Goal: Use online tool/utility: Utilize a website feature to perform a specific function

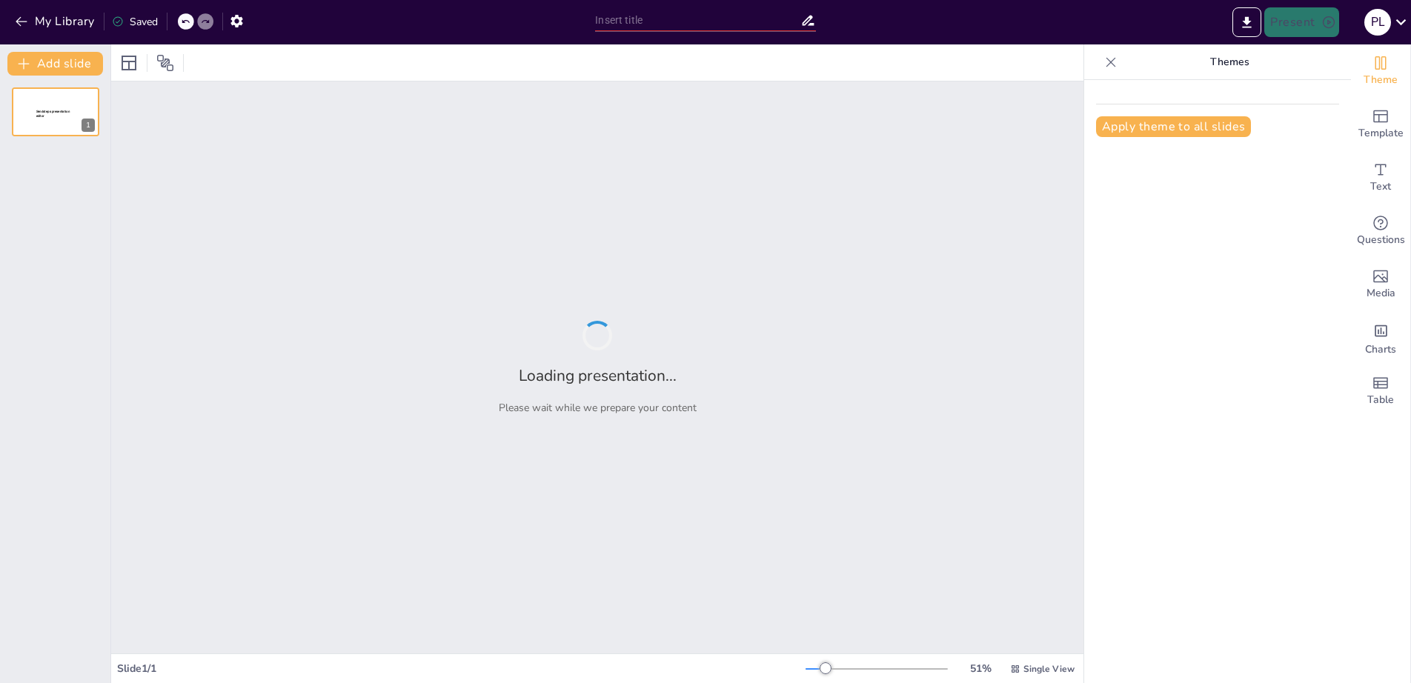
type input "Invitación Oficial a la Ceremonia de Certificación de la Fundación Pilares de A…"
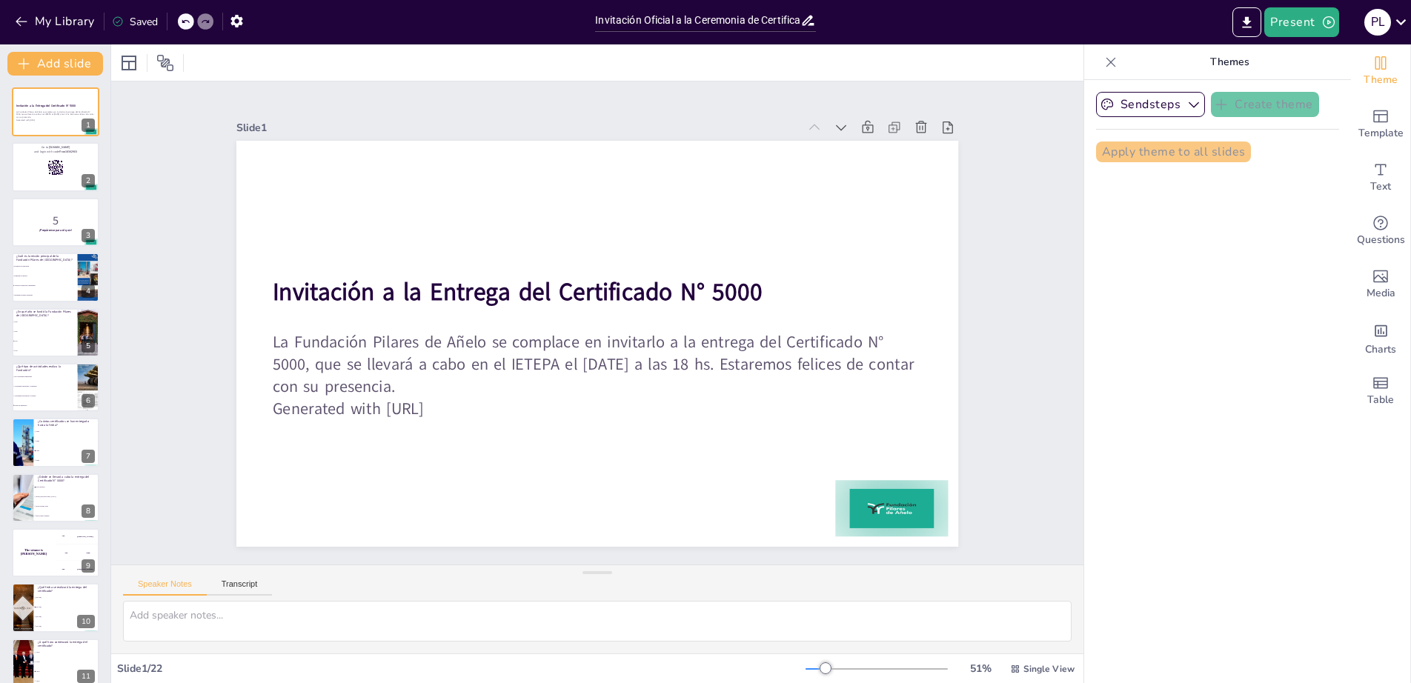
checkbox input "true"
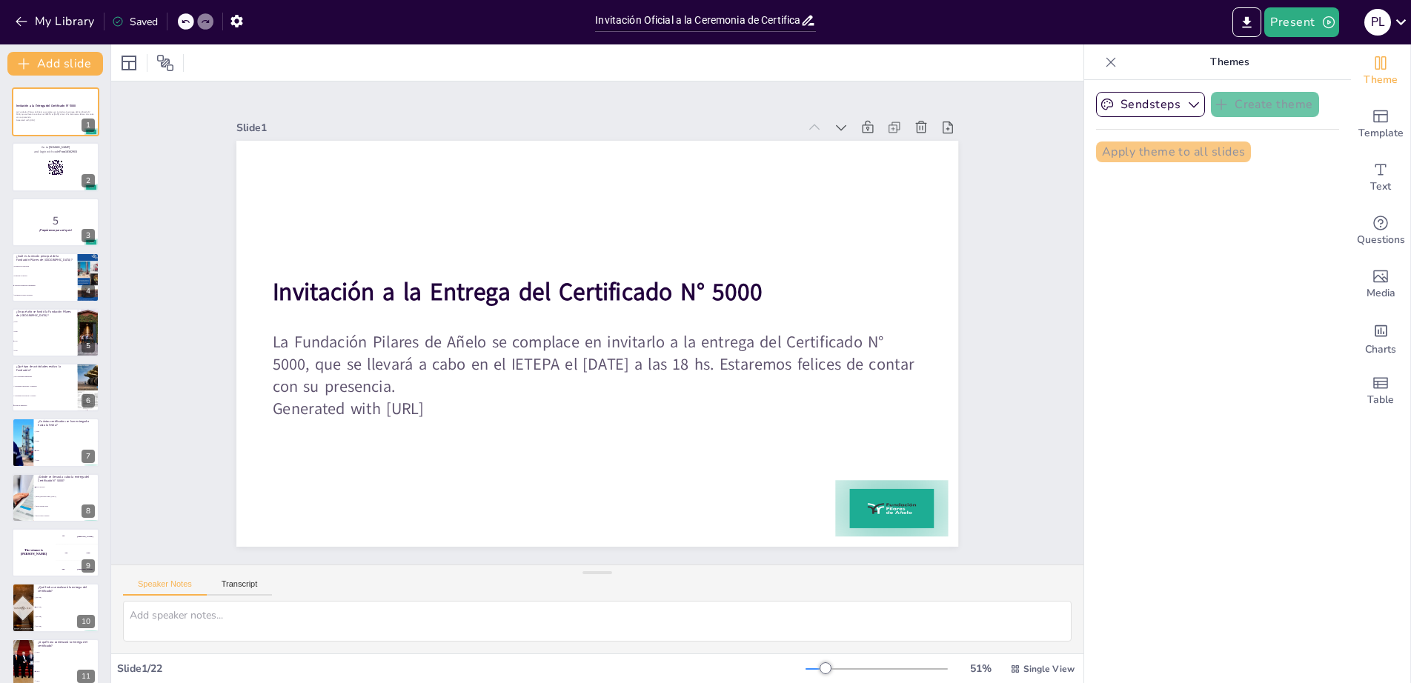
checkbox input "true"
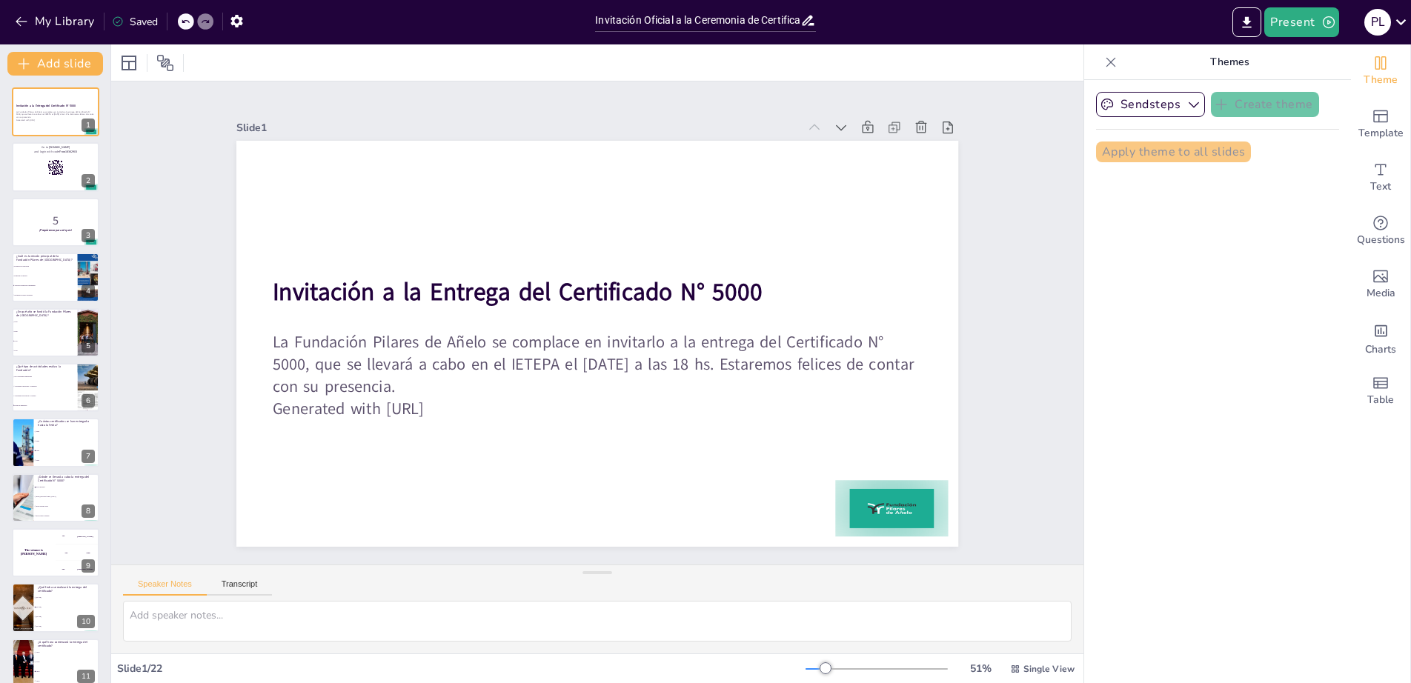
checkbox input "true"
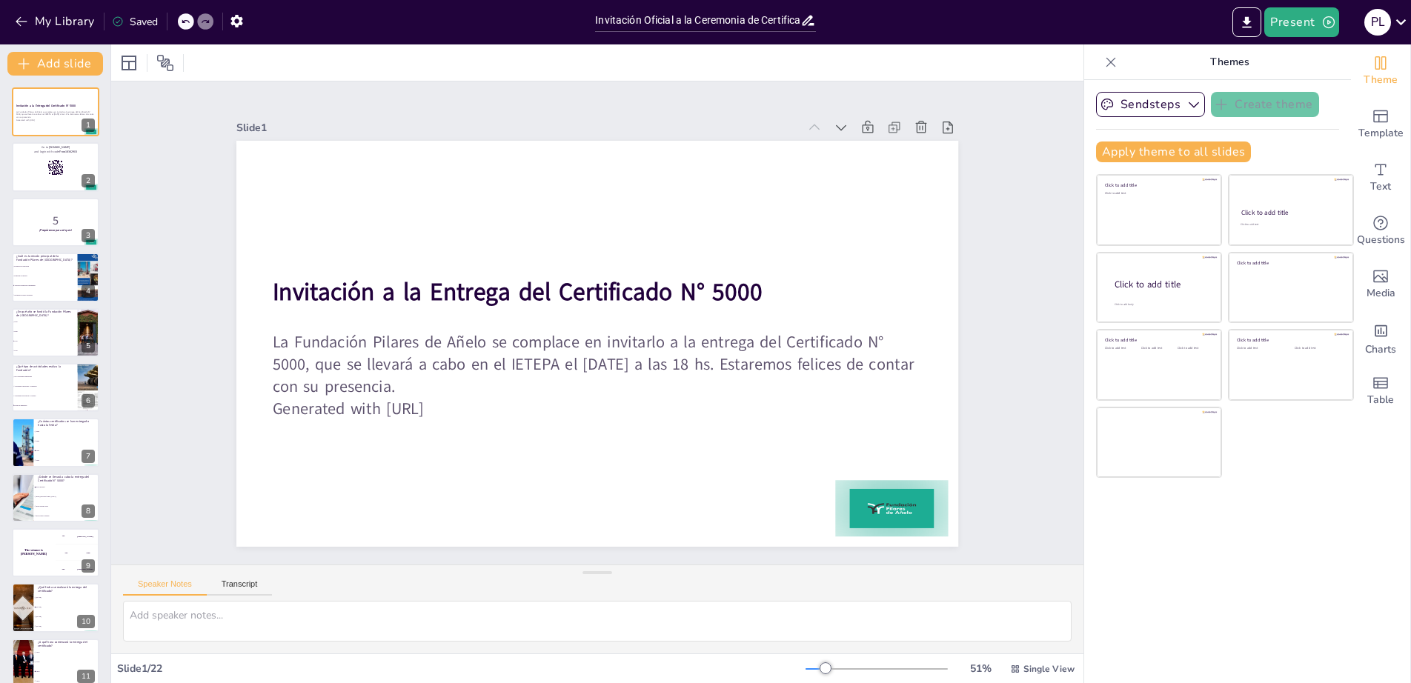
checkbox input "true"
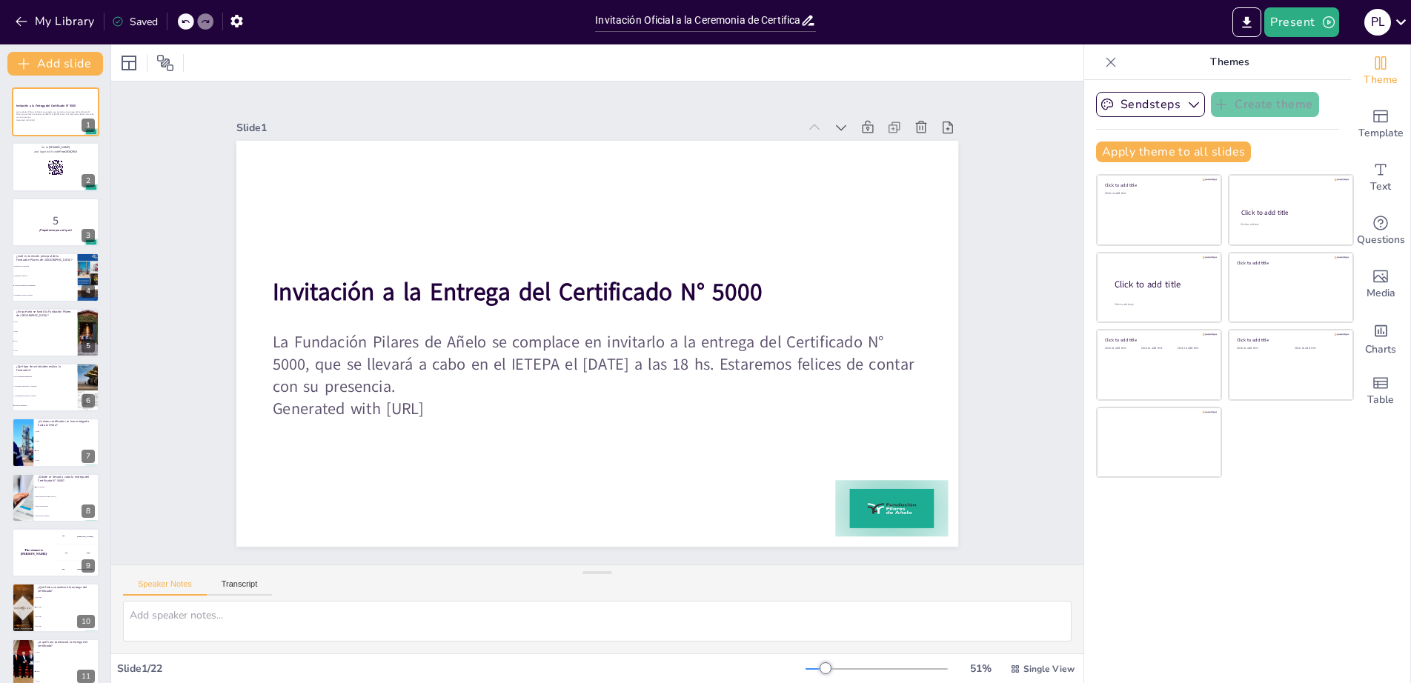
checkbox input "true"
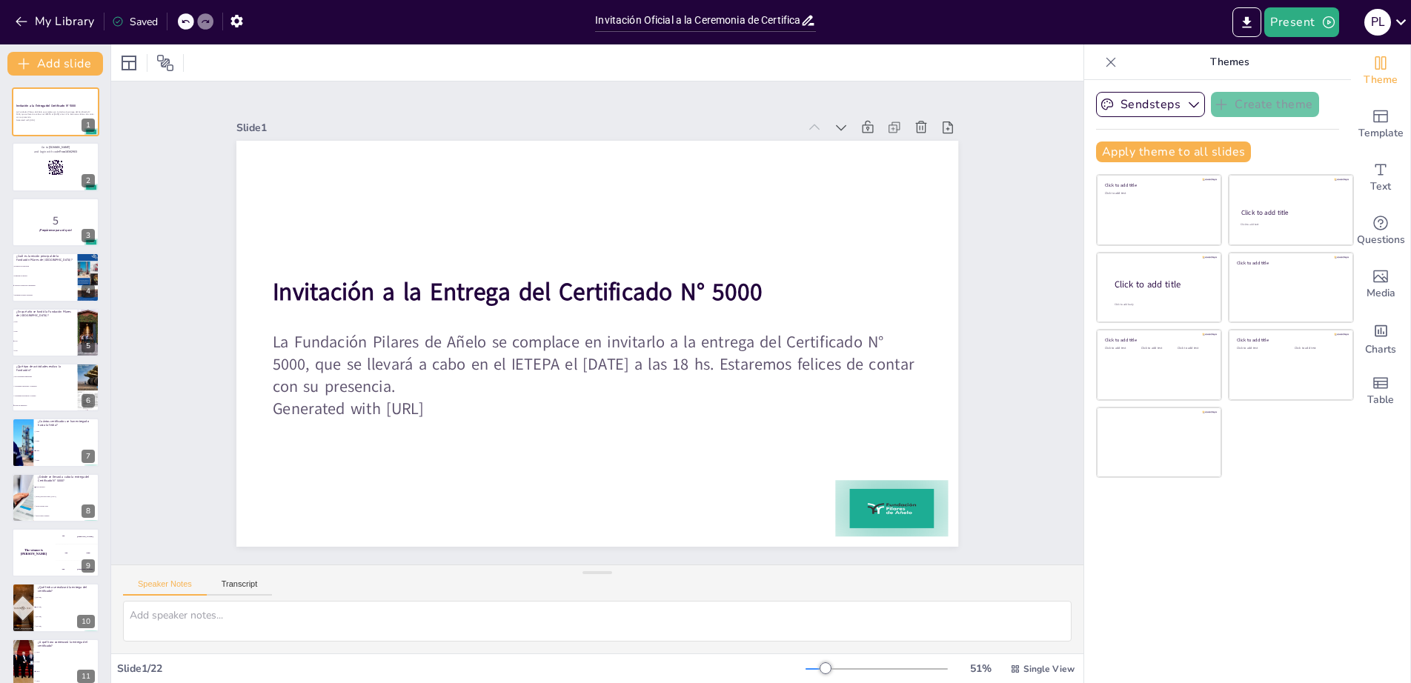
checkbox input "true"
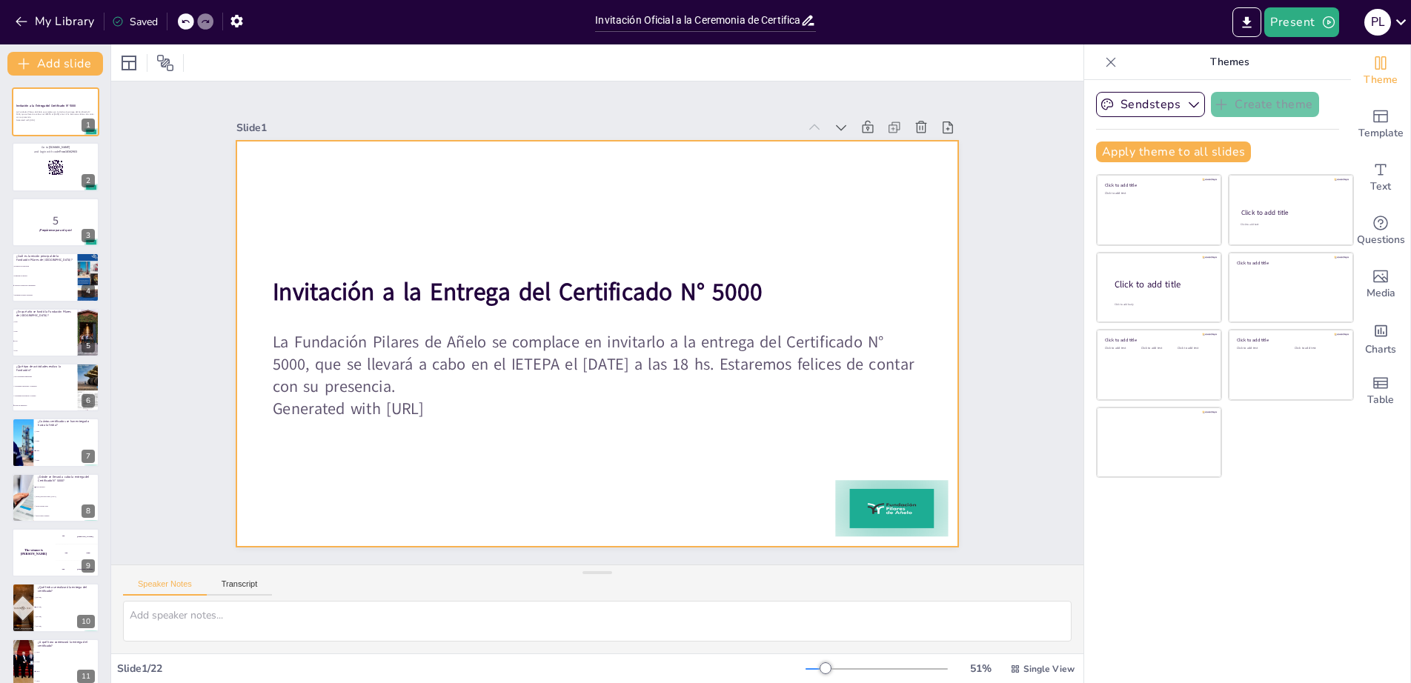
checkbox input "true"
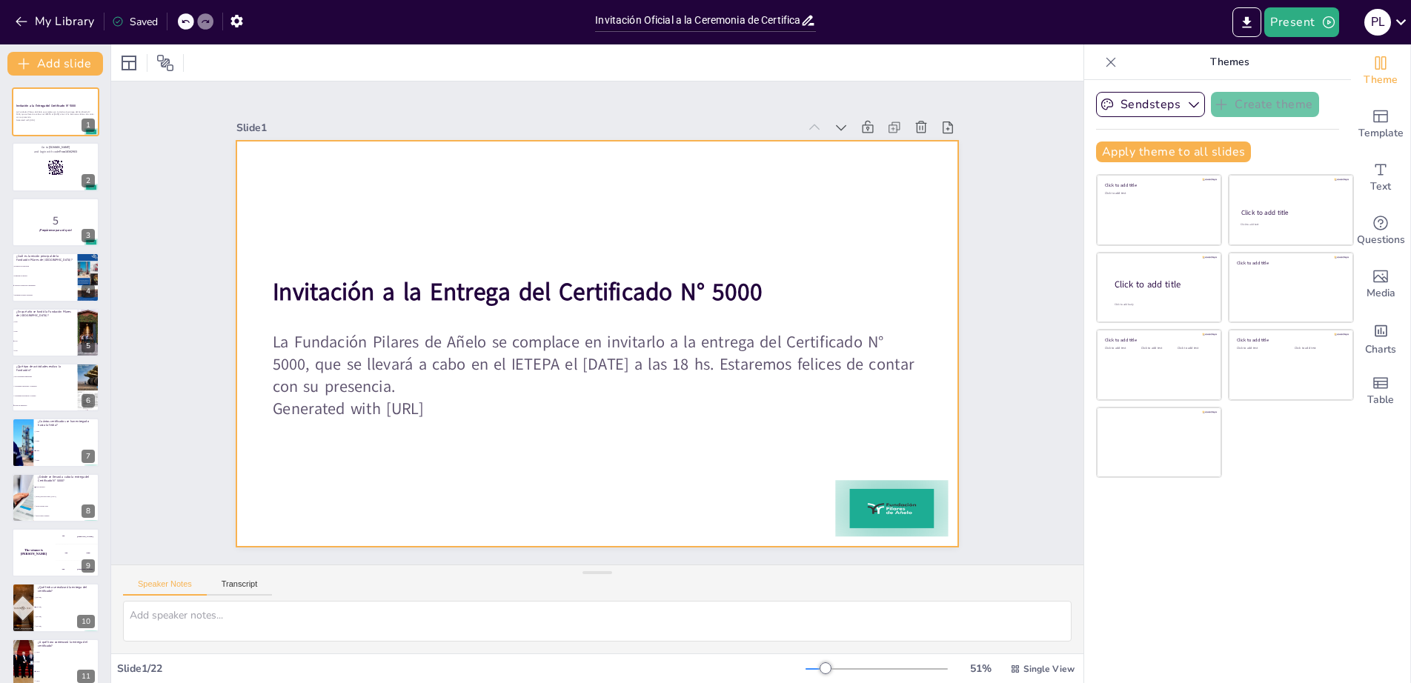
checkbox input "true"
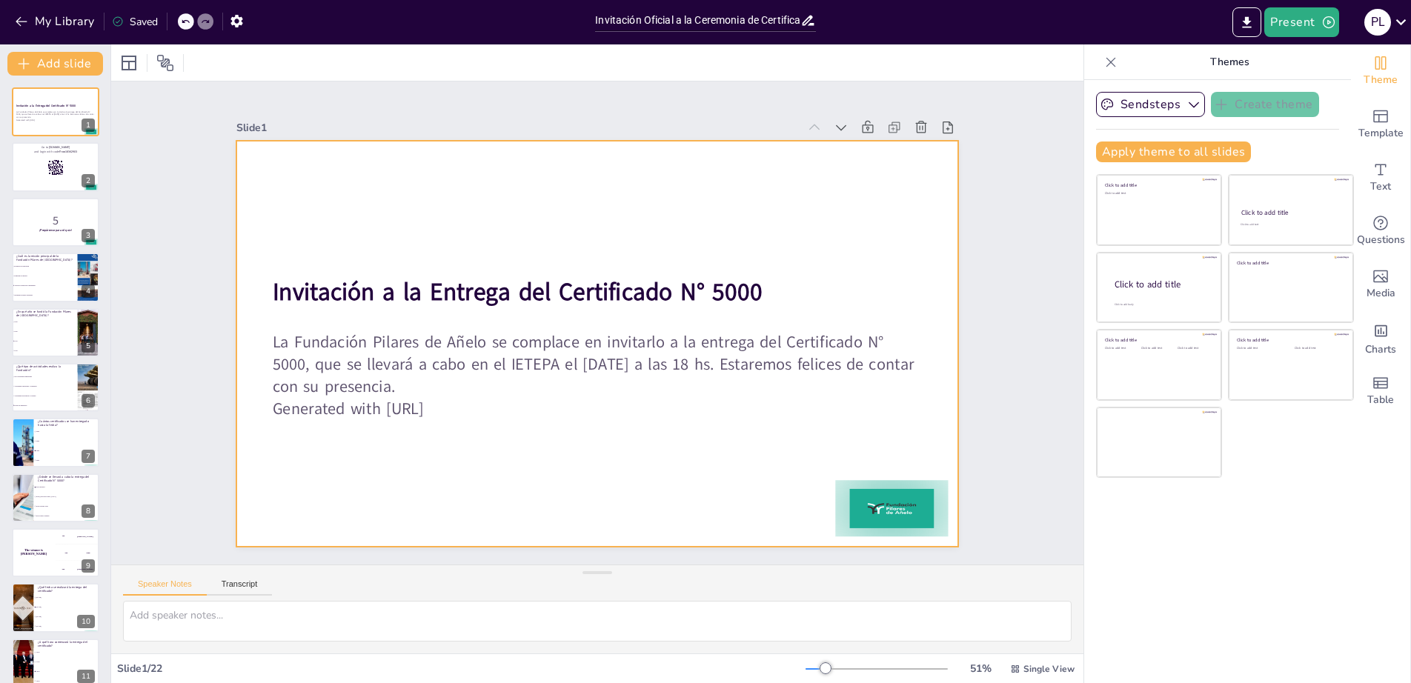
checkbox input "true"
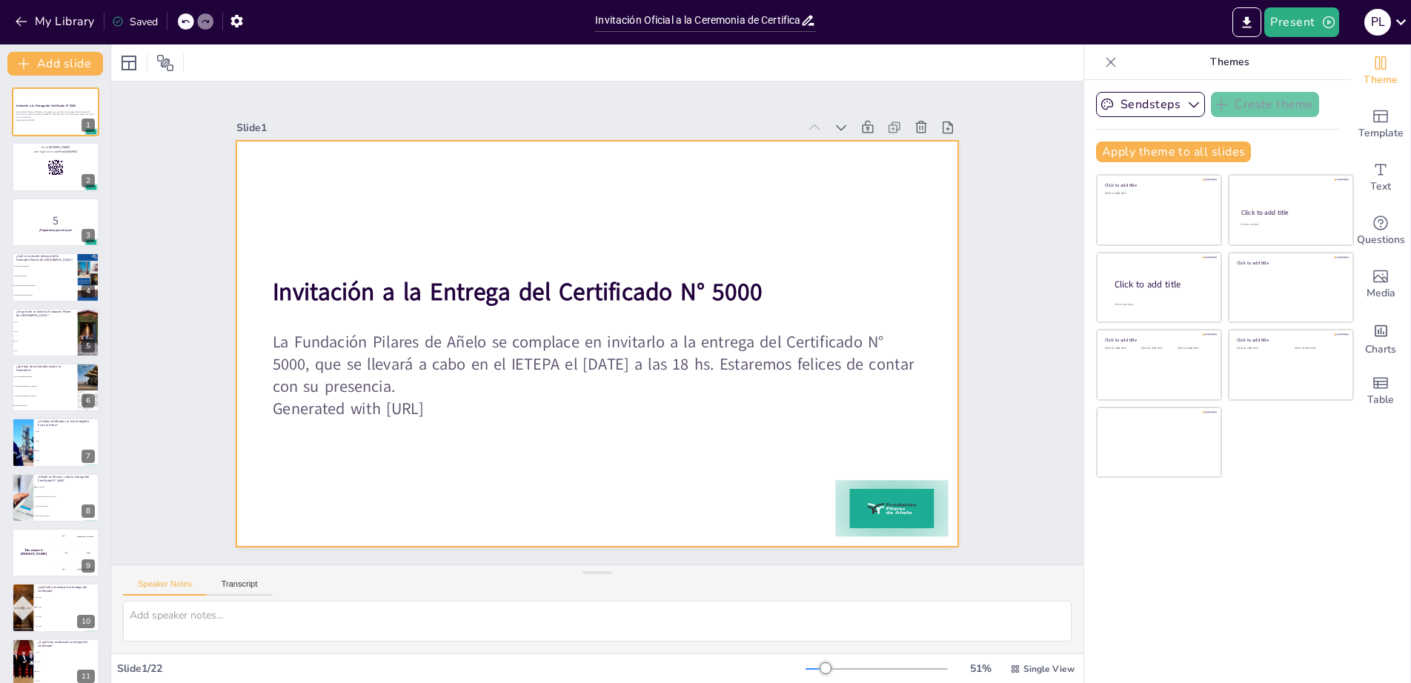
checkbox input "true"
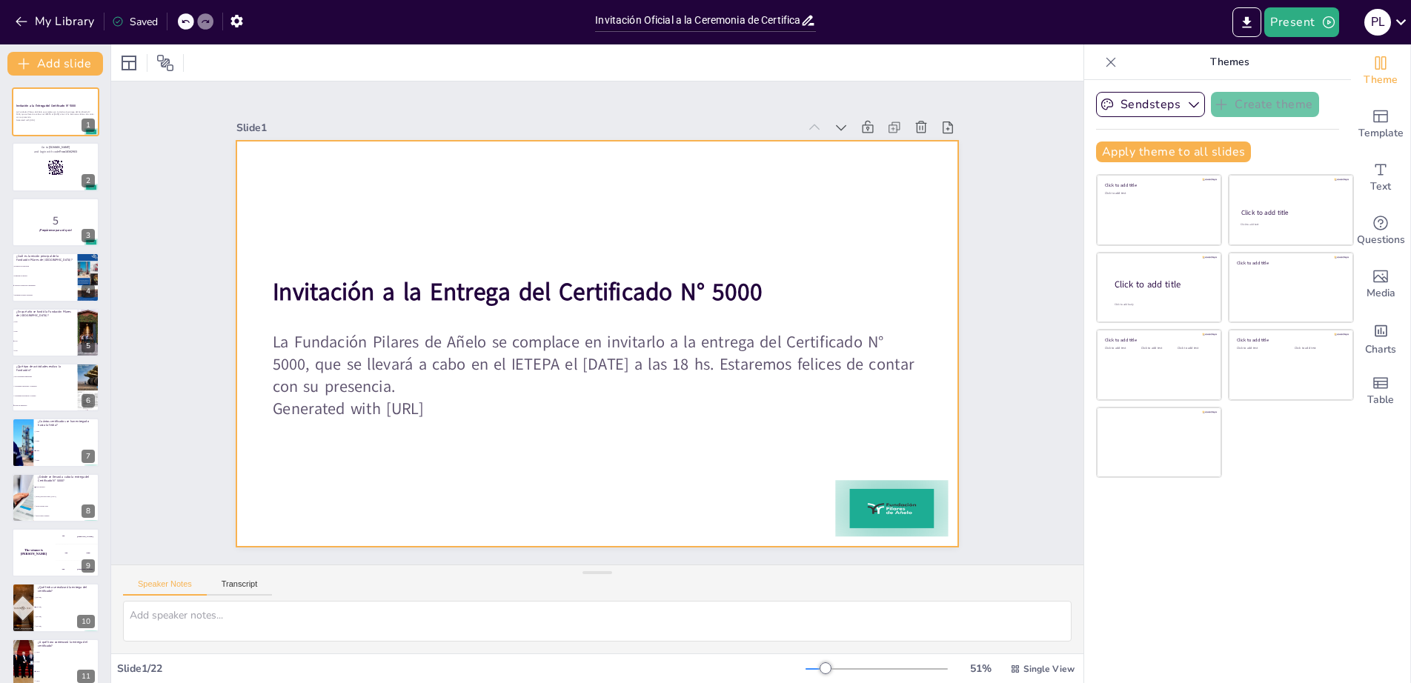
checkbox input "true"
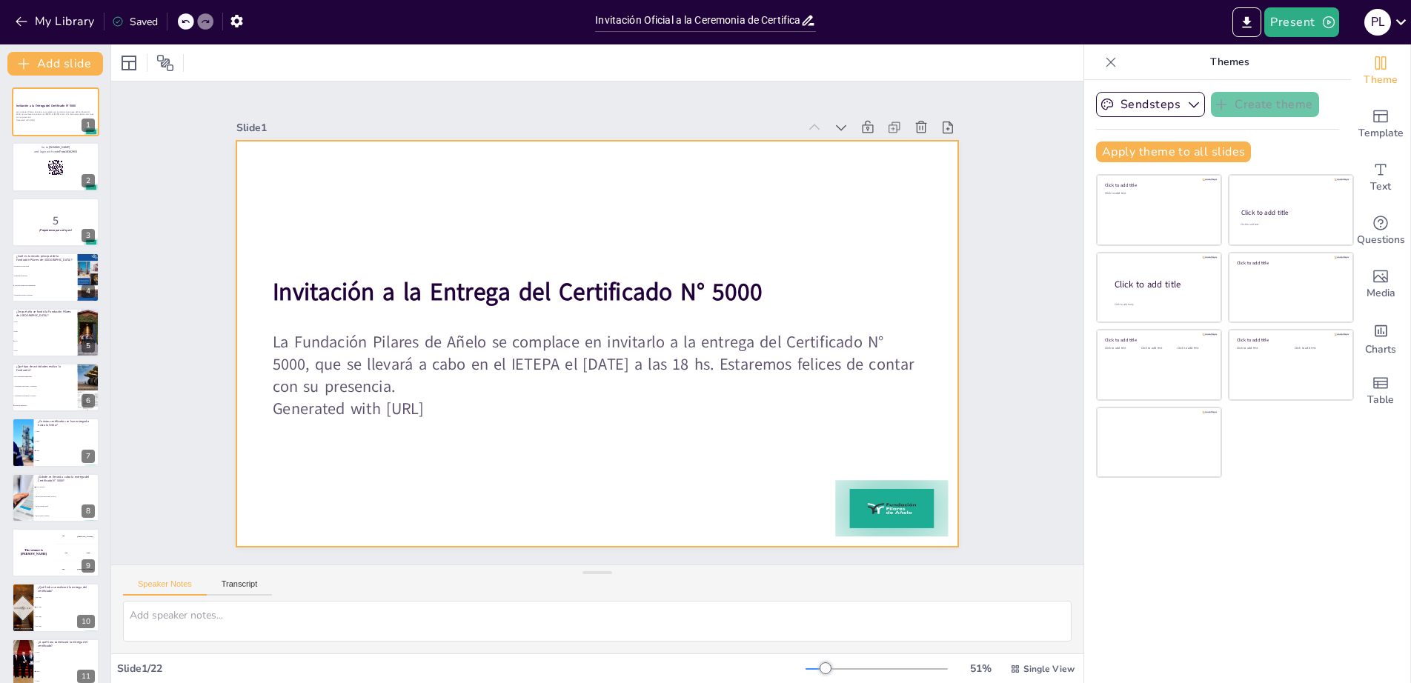
checkbox input "true"
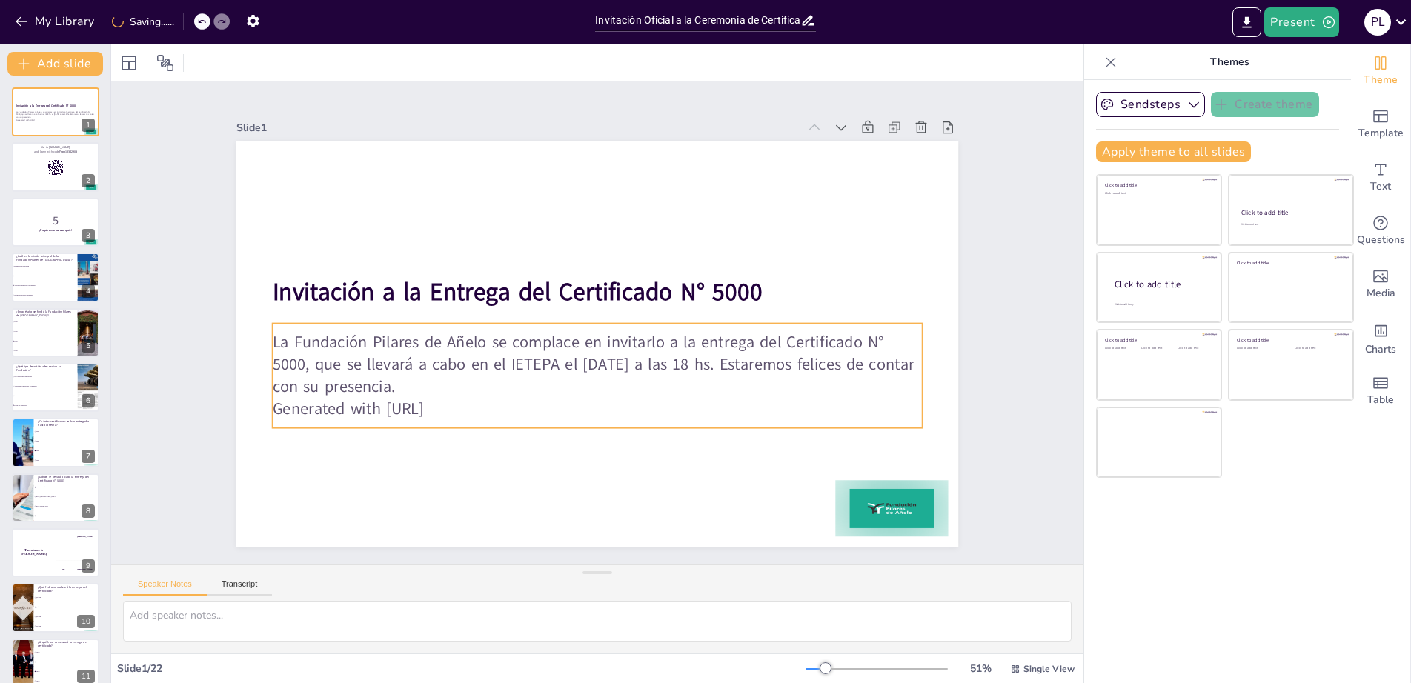
checkbox input "true"
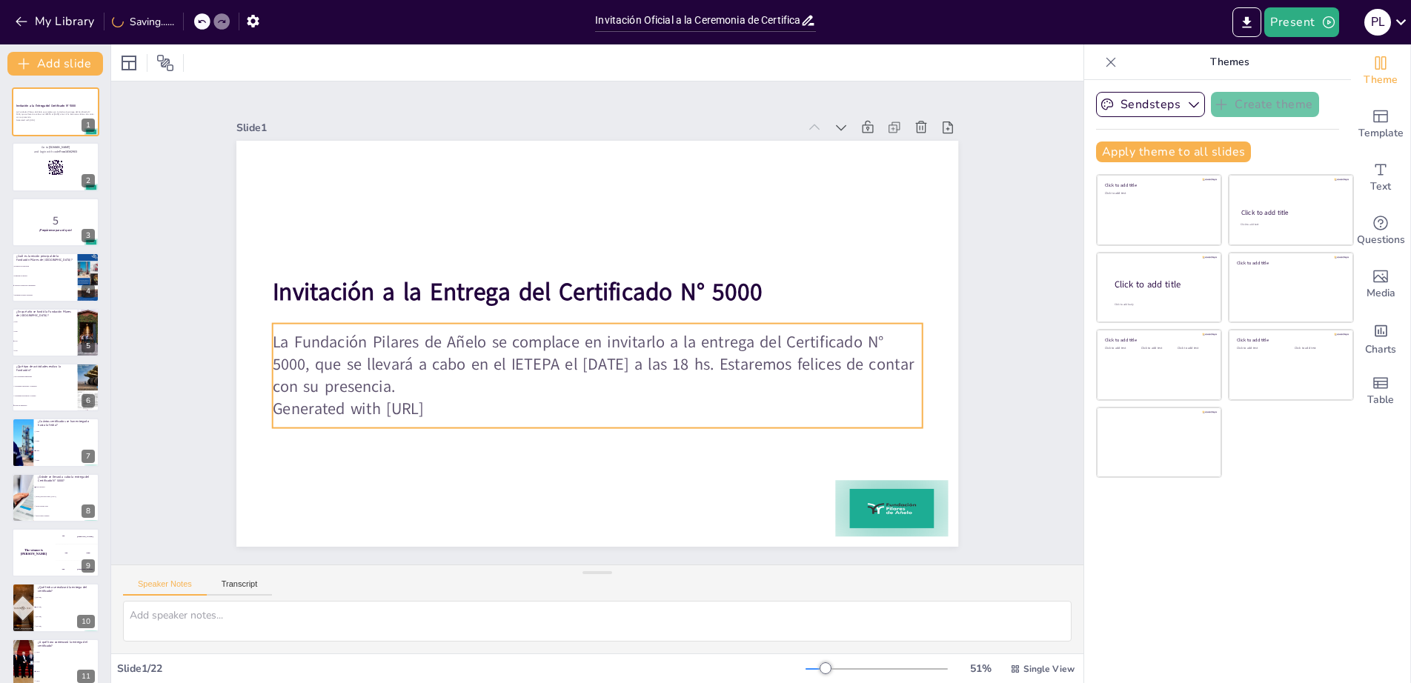
checkbox input "true"
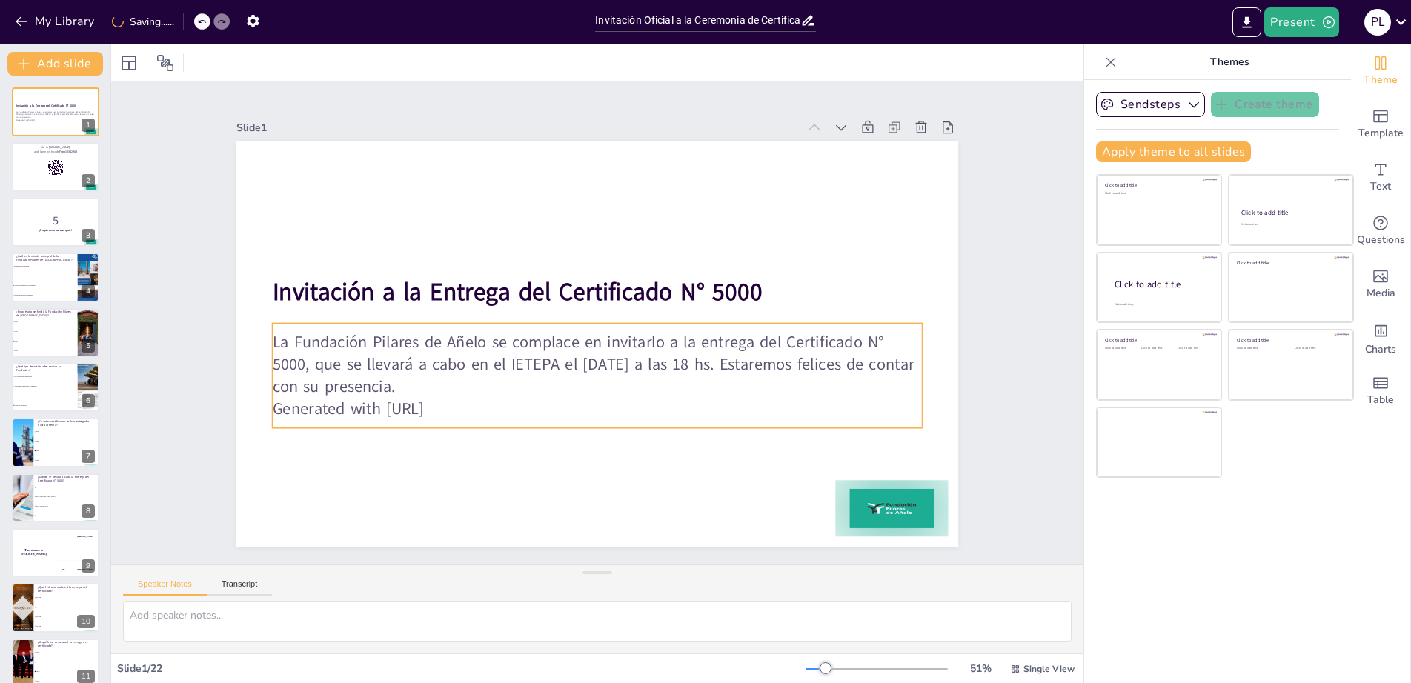
checkbox input "true"
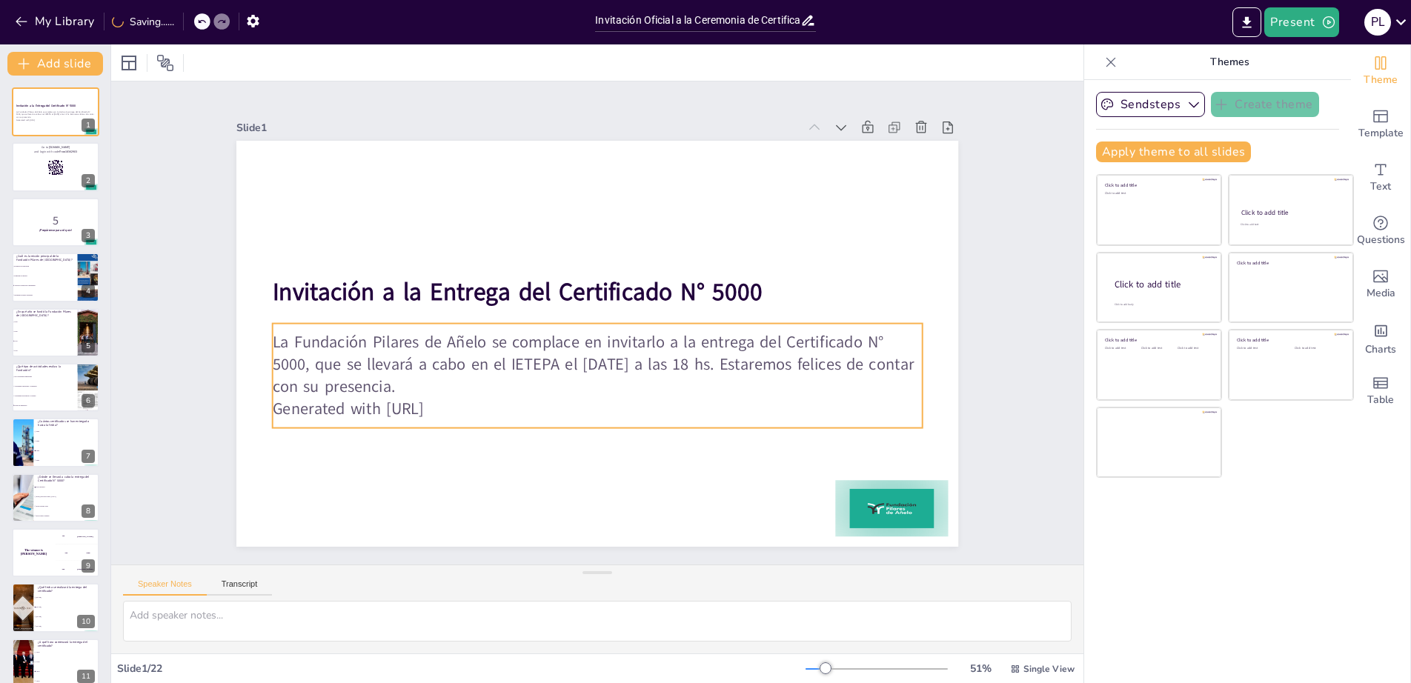
checkbox input "true"
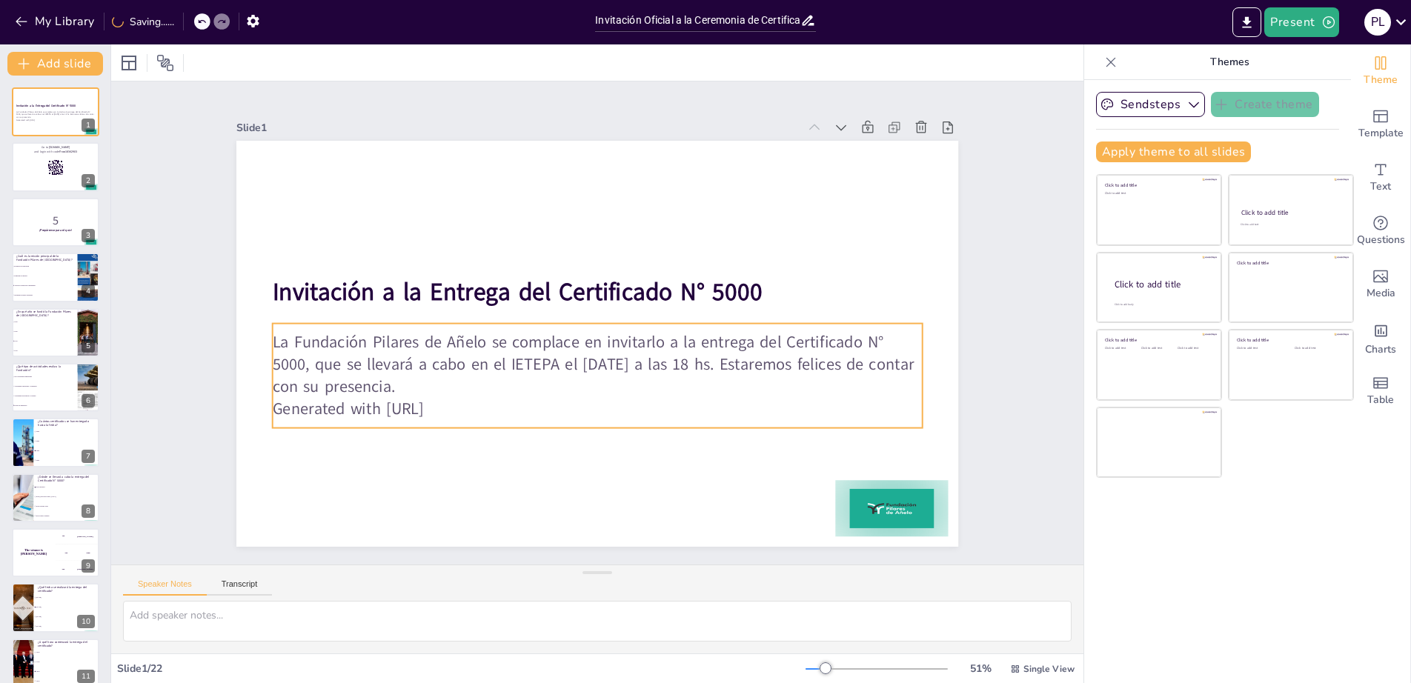
checkbox input "true"
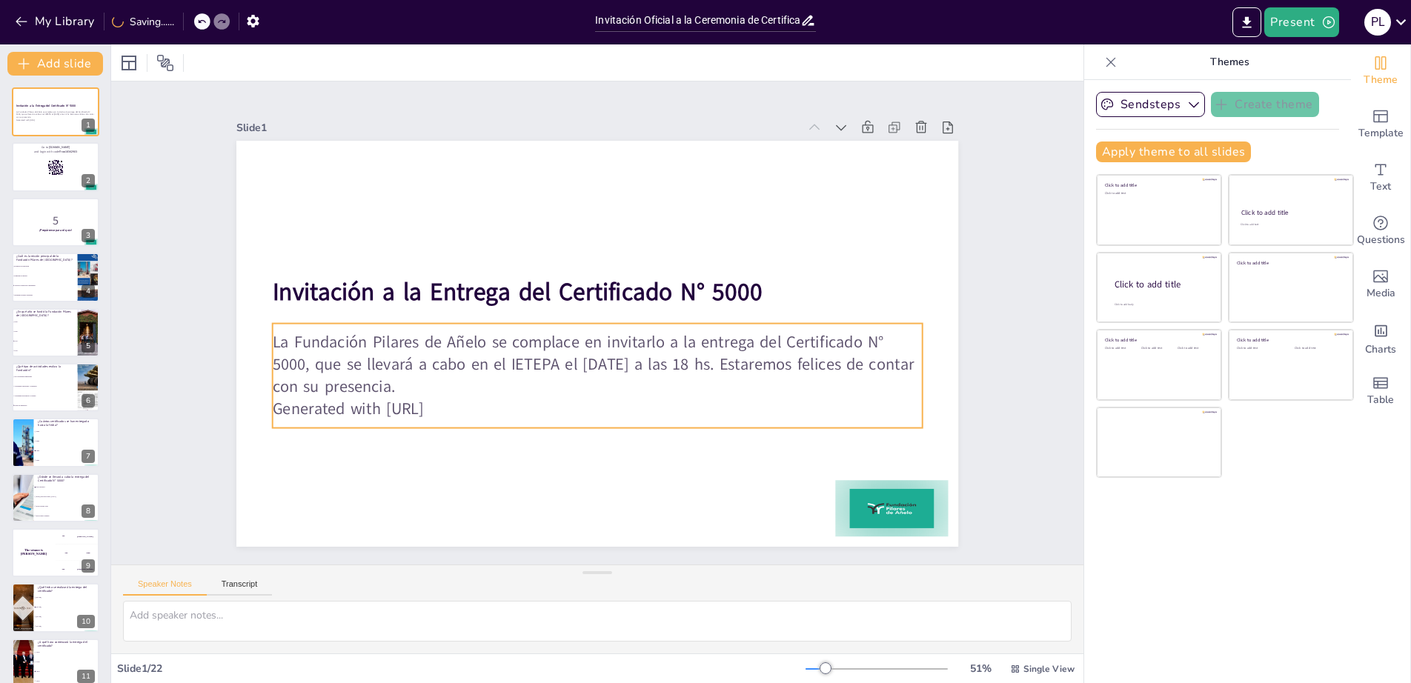
checkbox input "true"
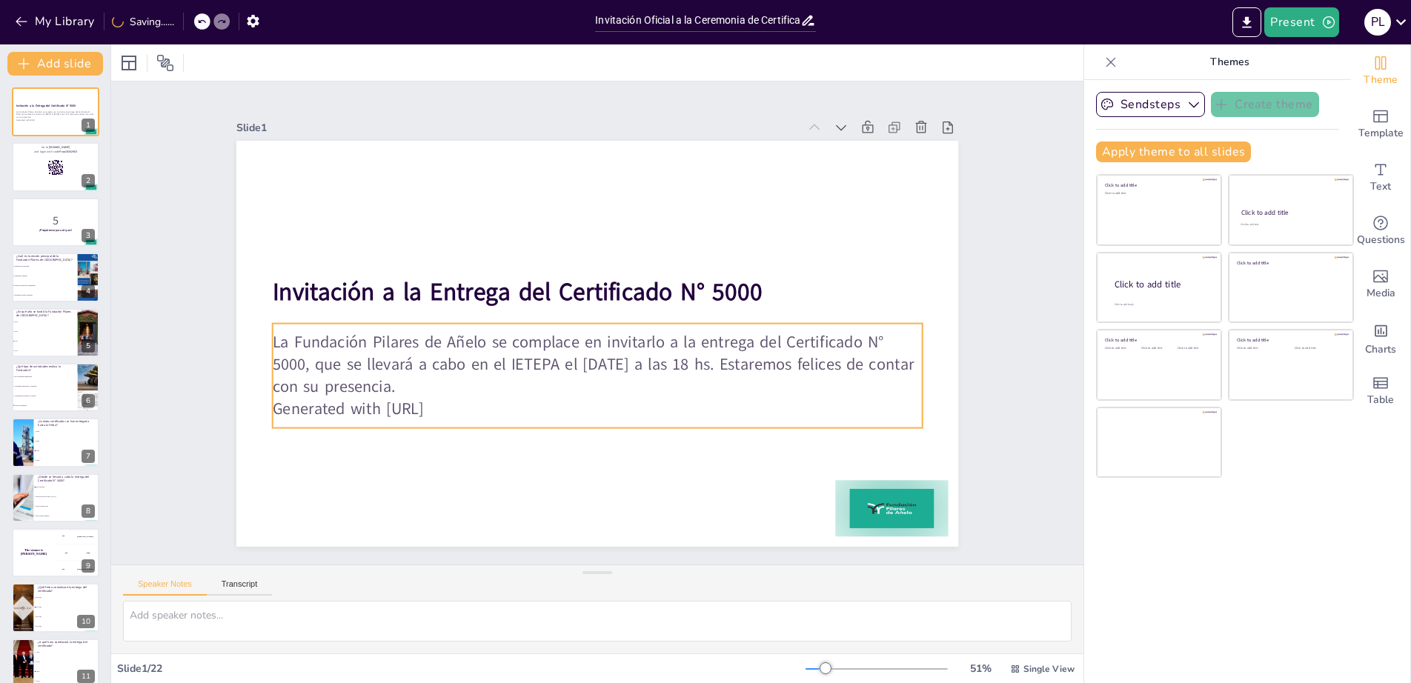
checkbox input "true"
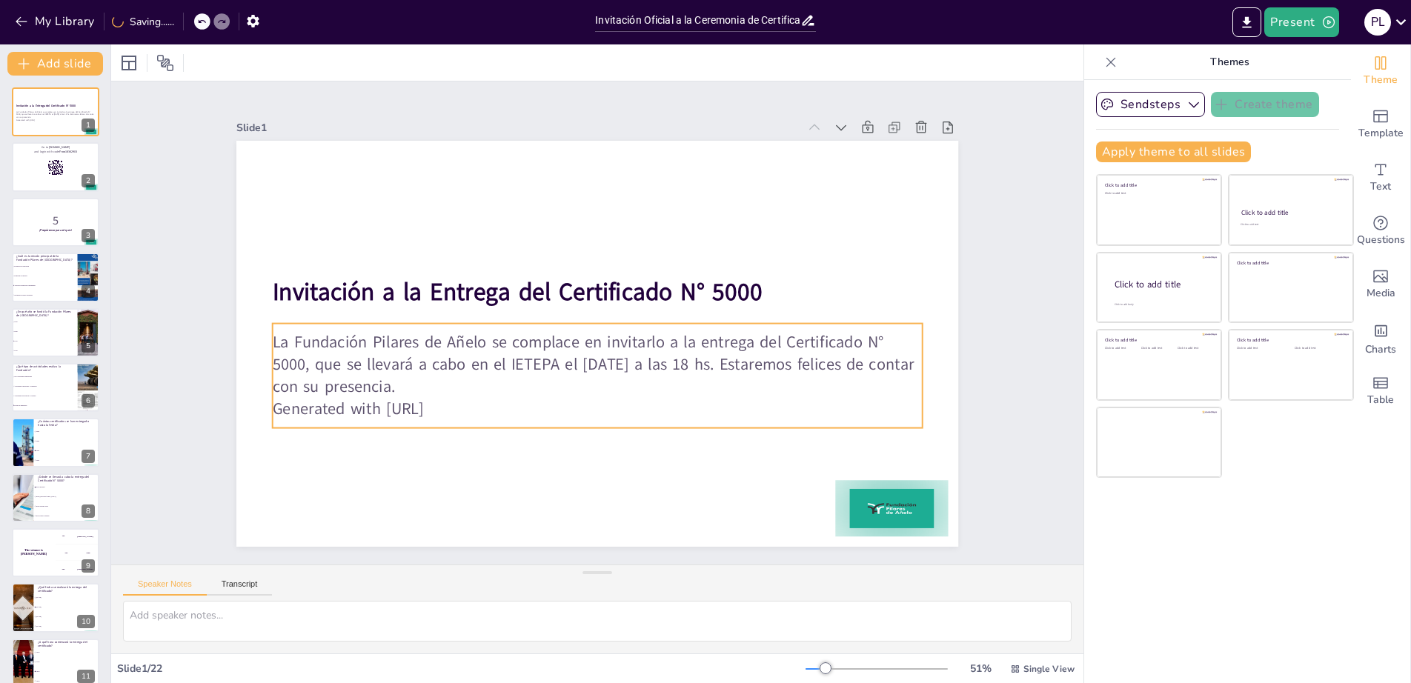
checkbox input "true"
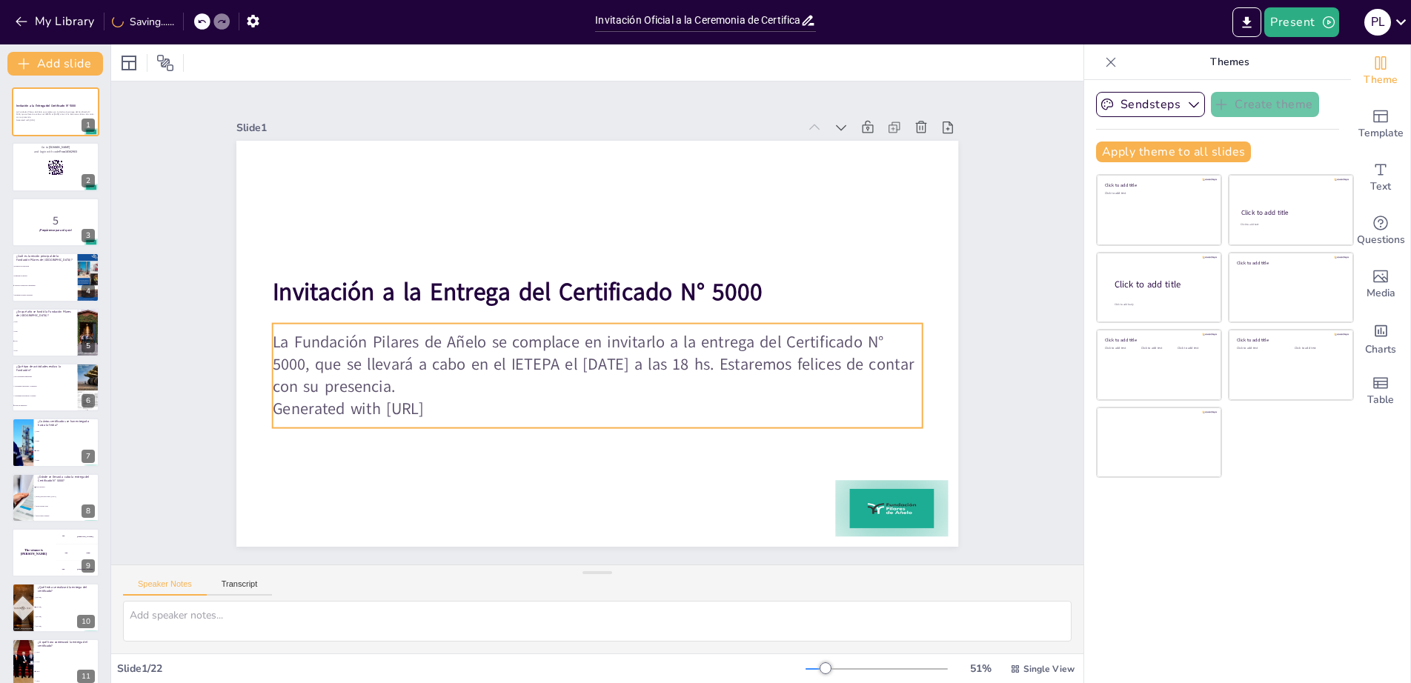
checkbox input "true"
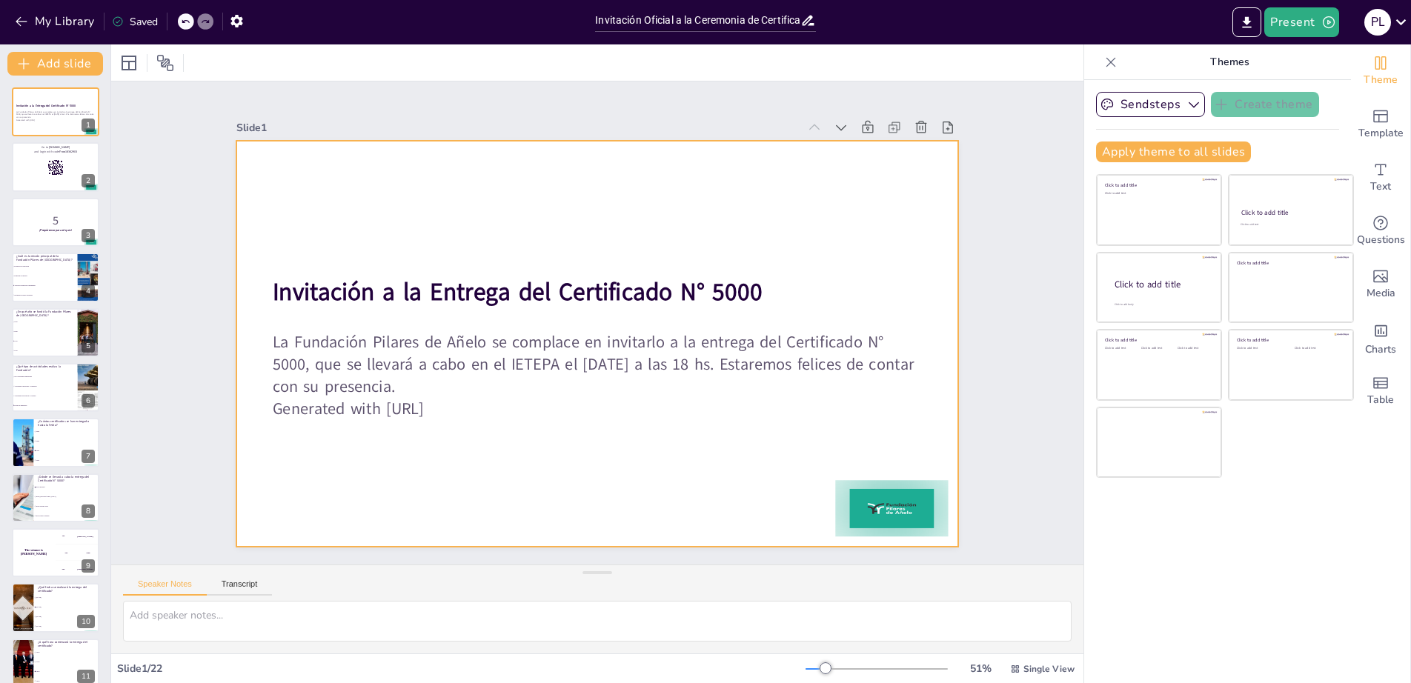
checkbox input "true"
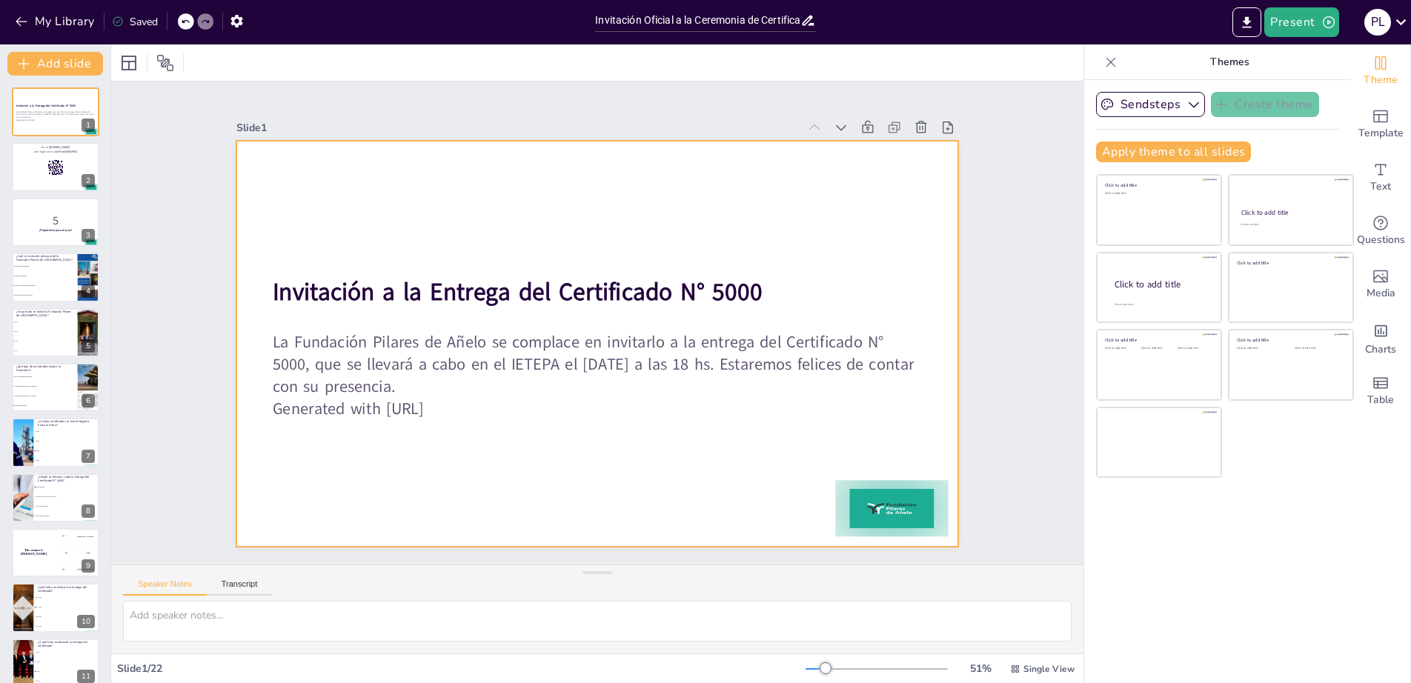
checkbox input "true"
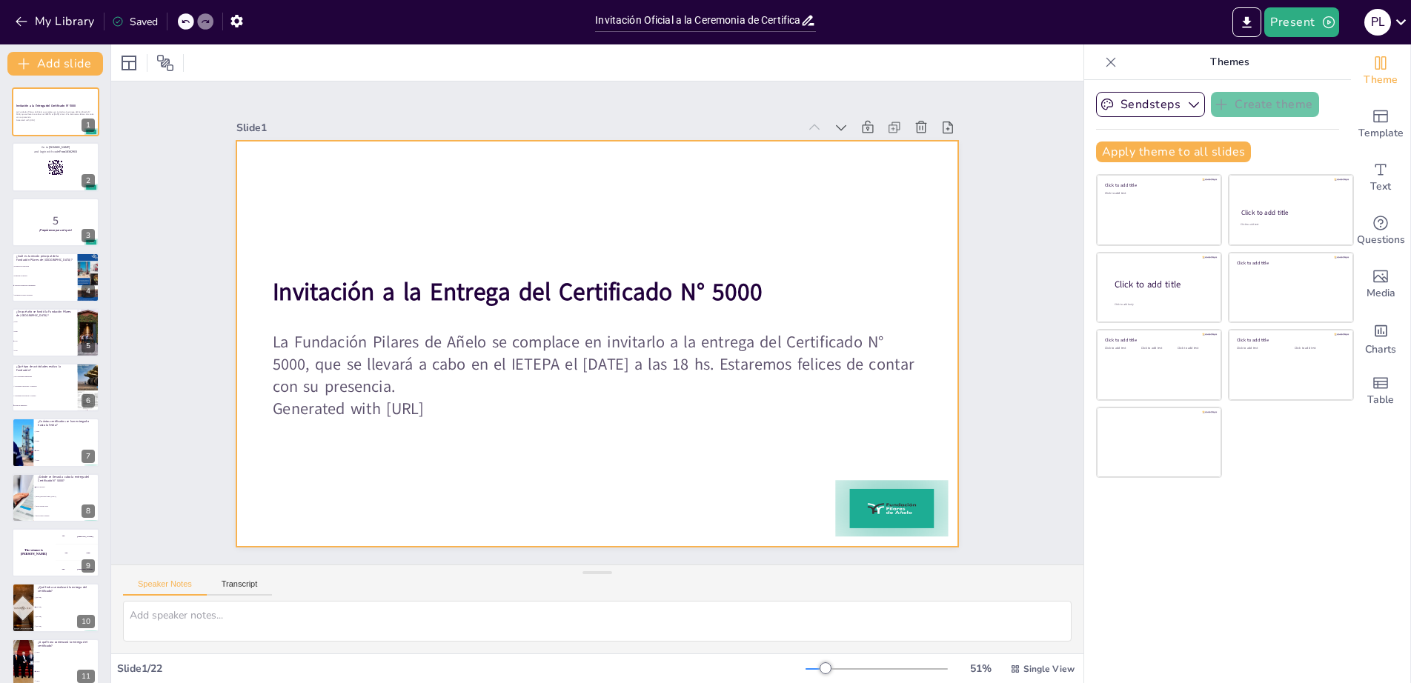
checkbox input "true"
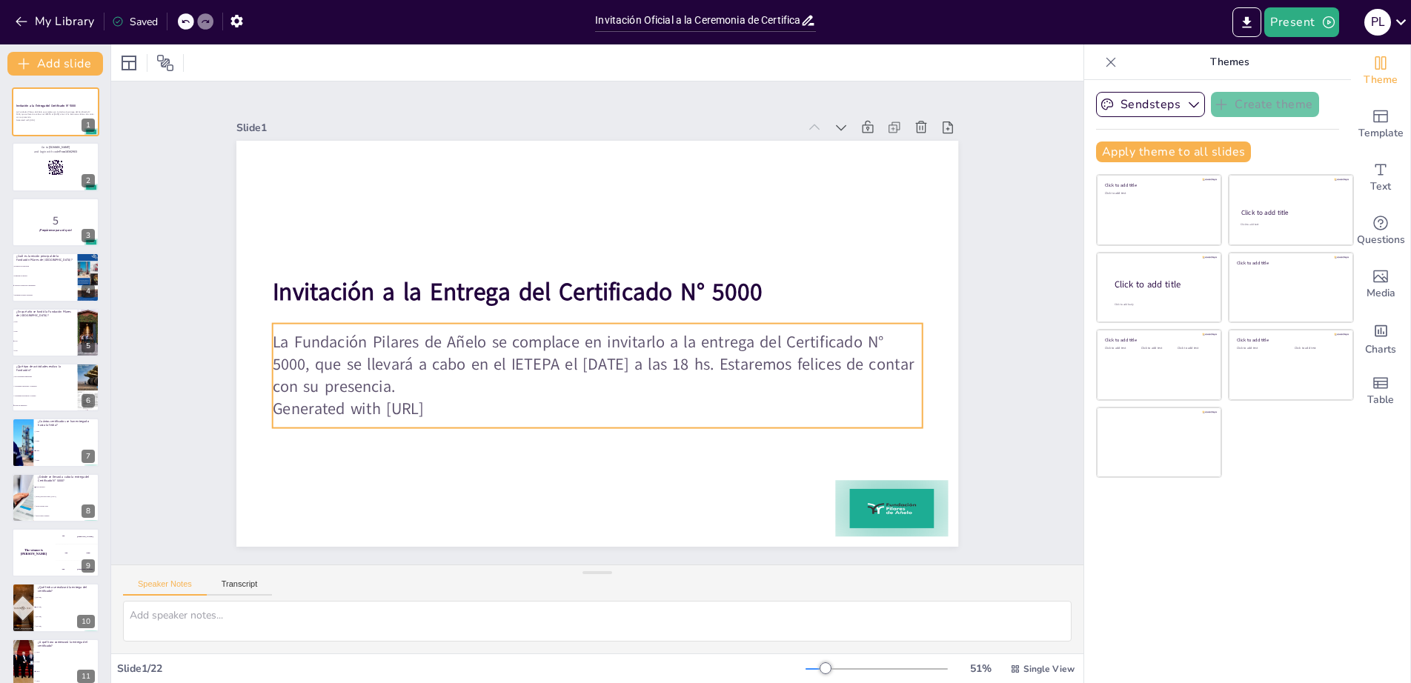
checkbox input "true"
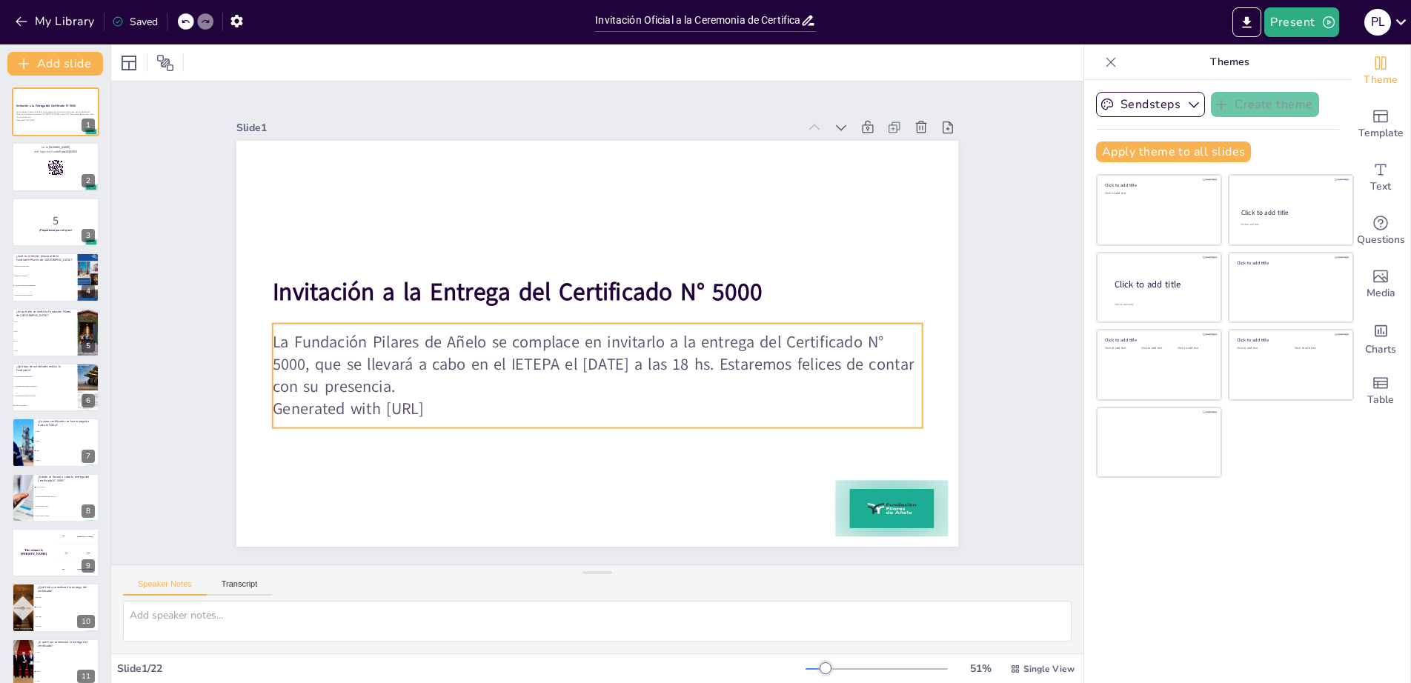
checkbox input "true"
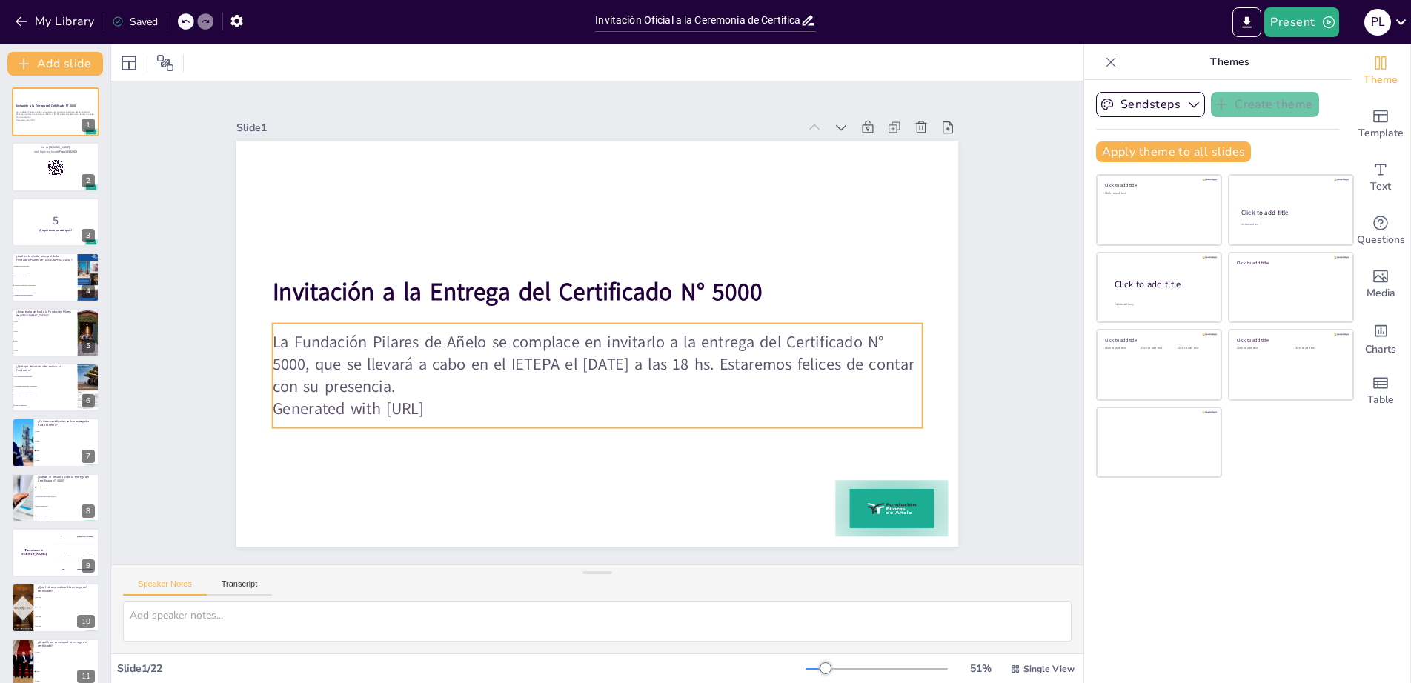
checkbox input "true"
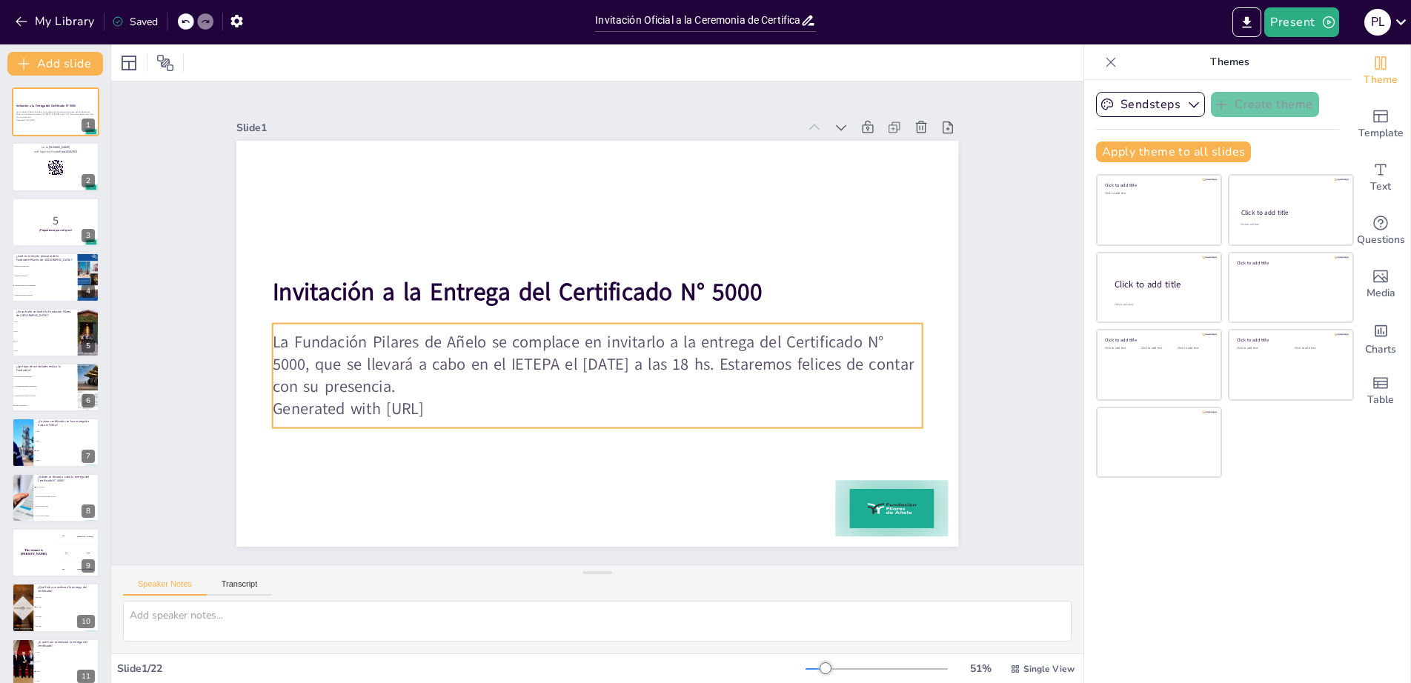
checkbox input "true"
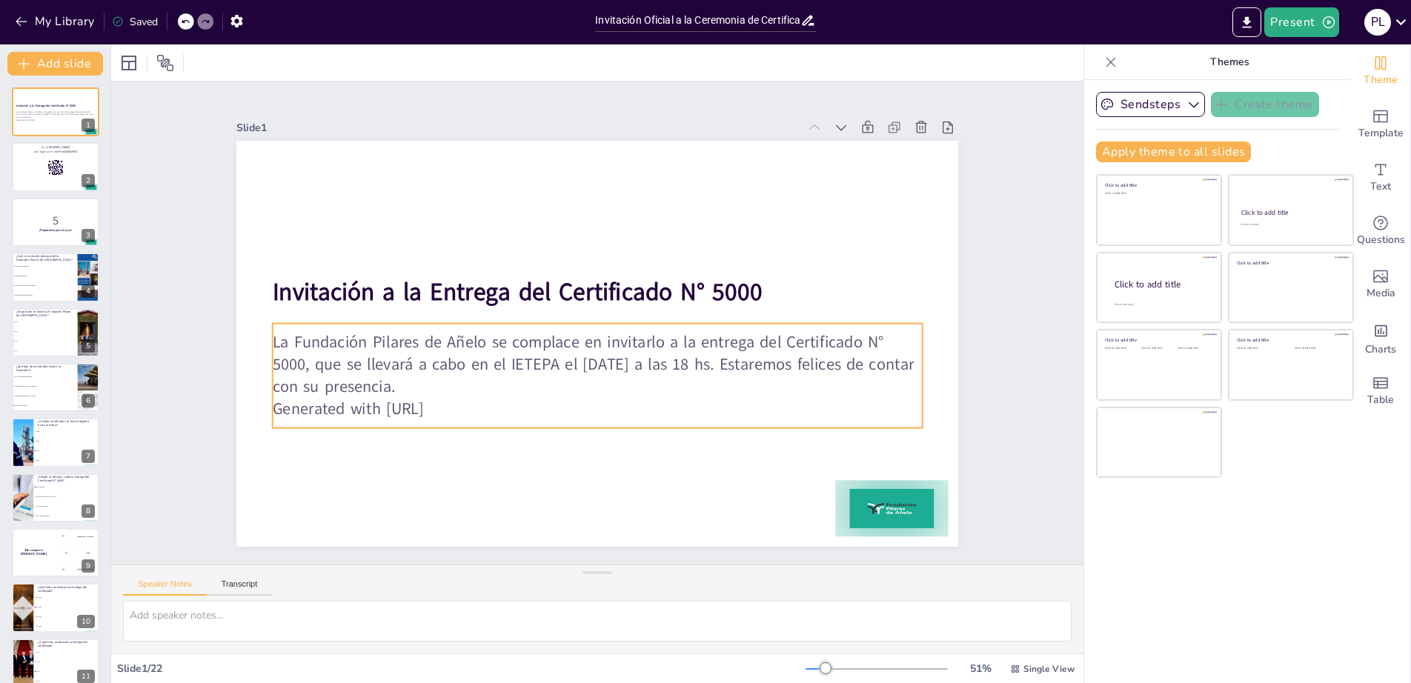
checkbox input "true"
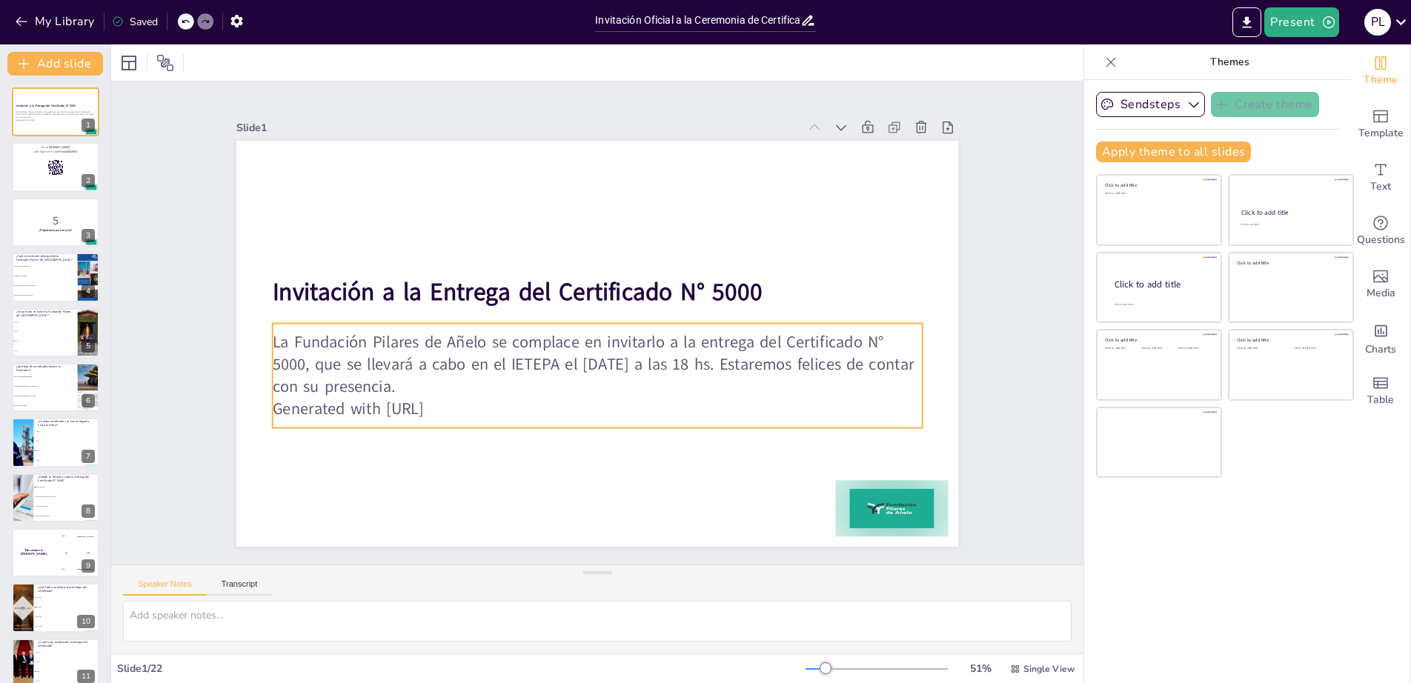
checkbox input "true"
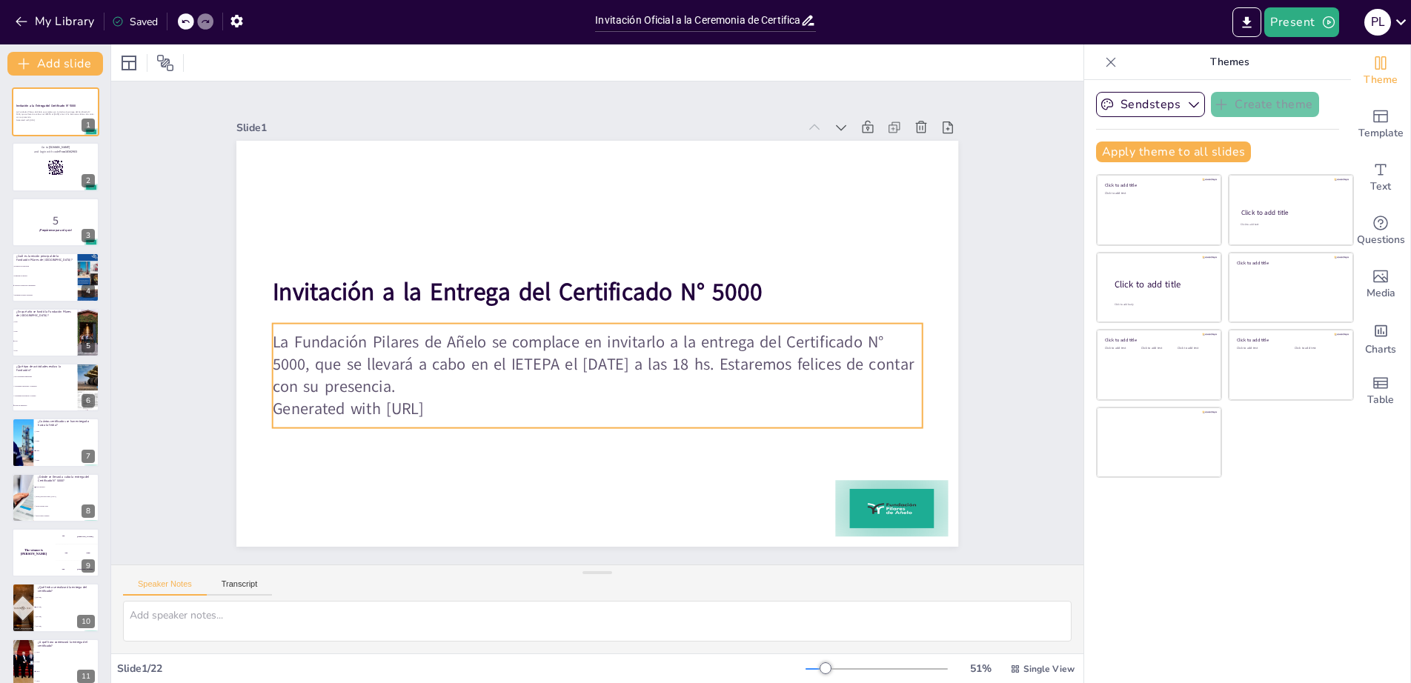
checkbox input "true"
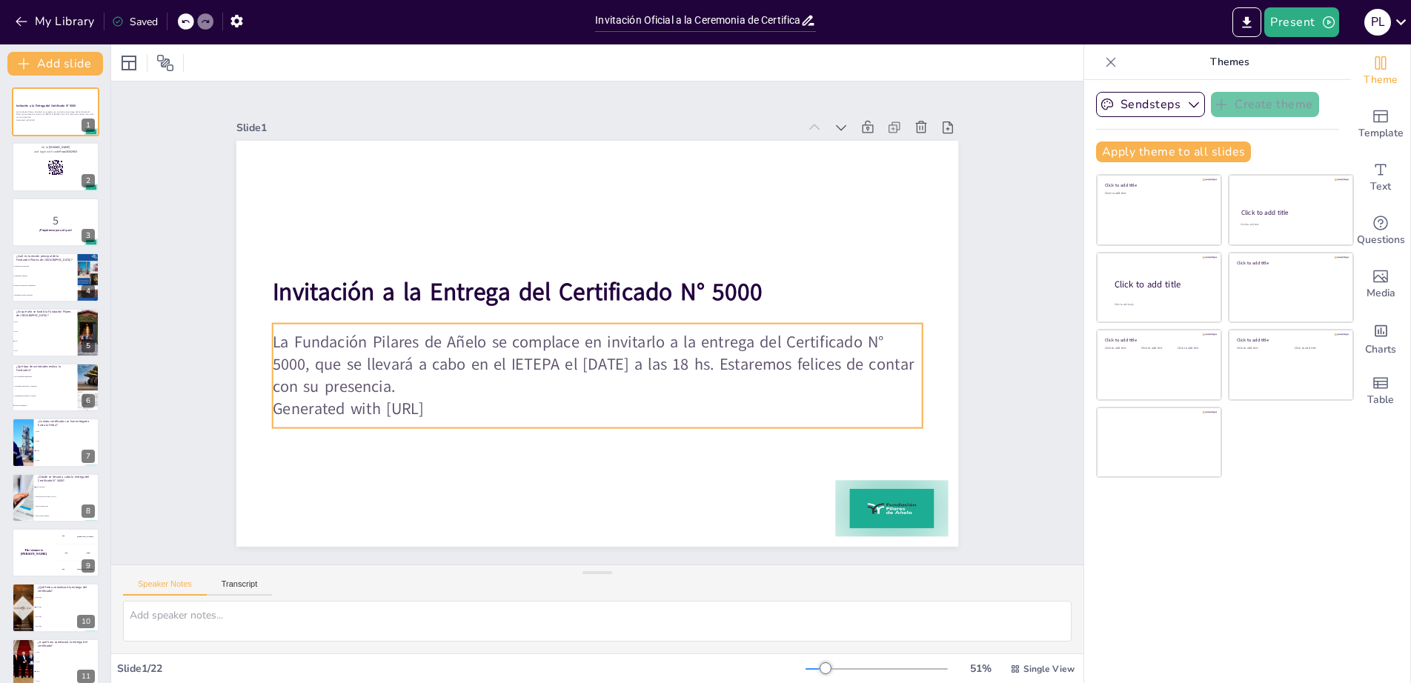
checkbox input "true"
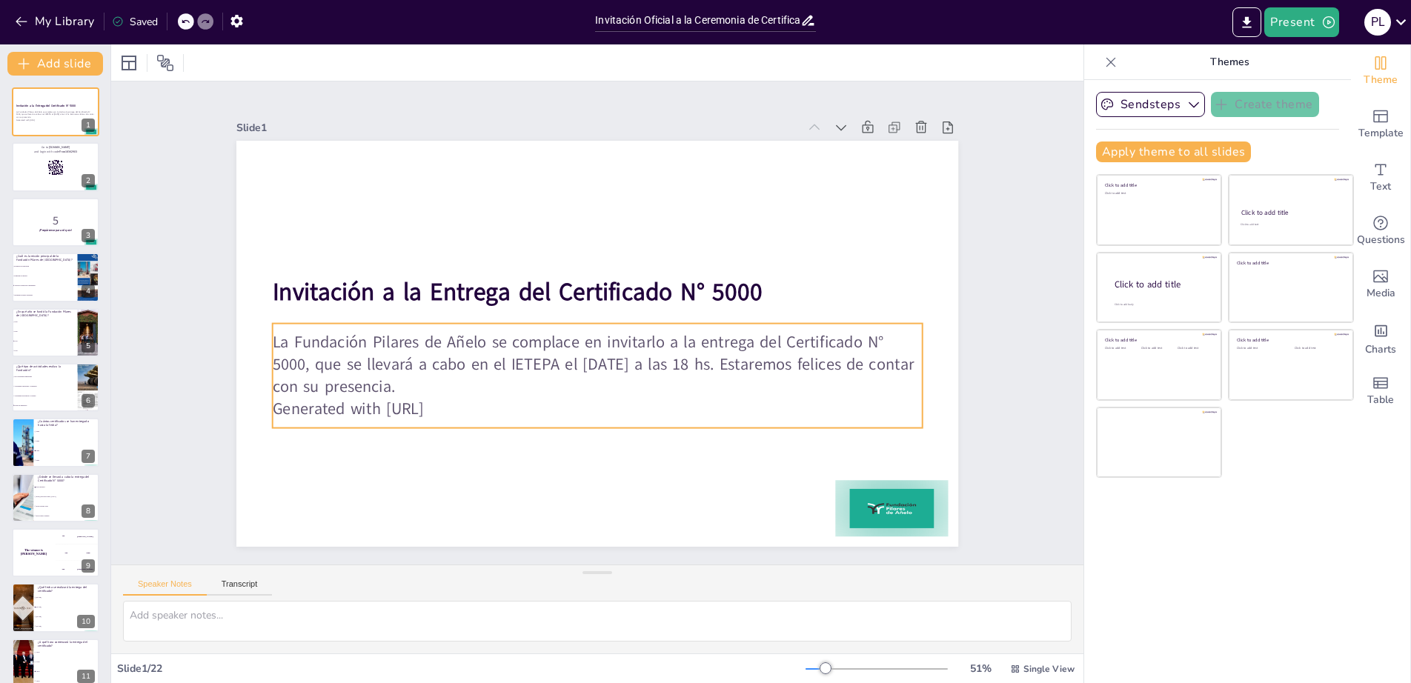
checkbox input "true"
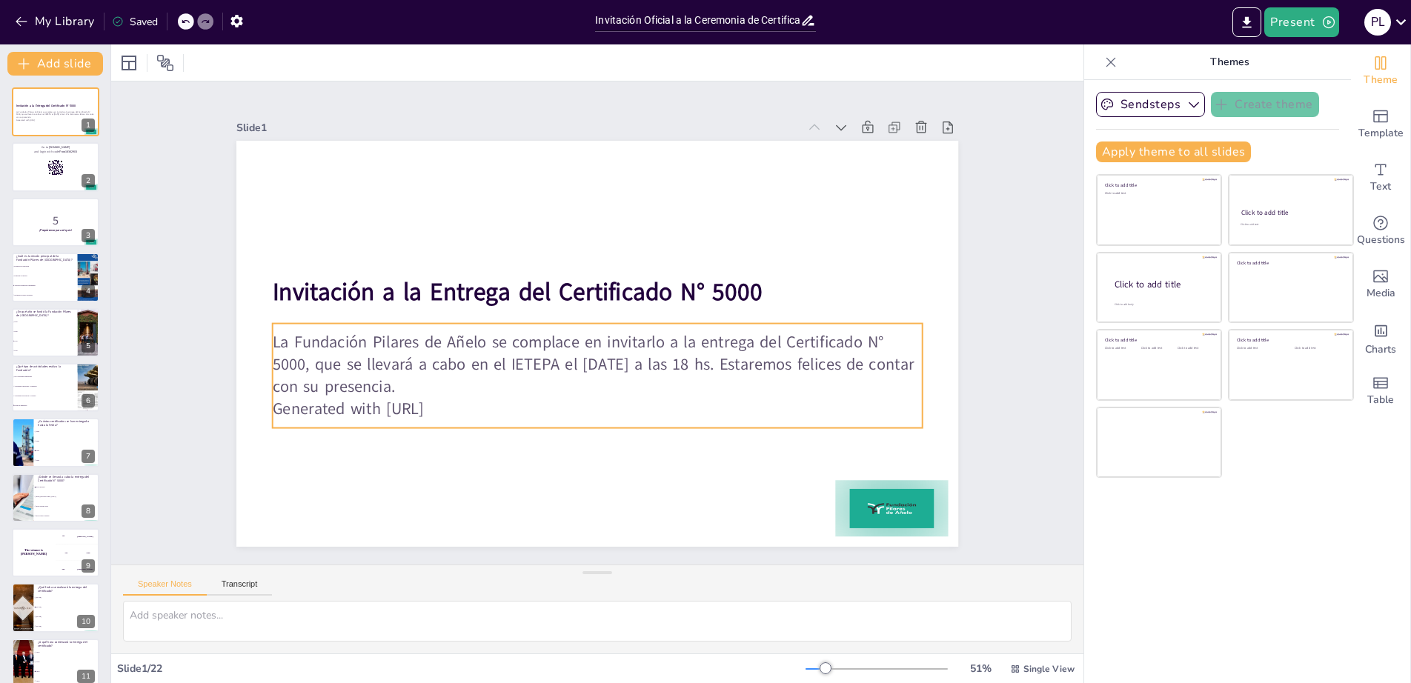
click at [470, 248] on p "Generated with [URL]" at bounding box center [598, 236] width 650 height 23
checkbox input "true"
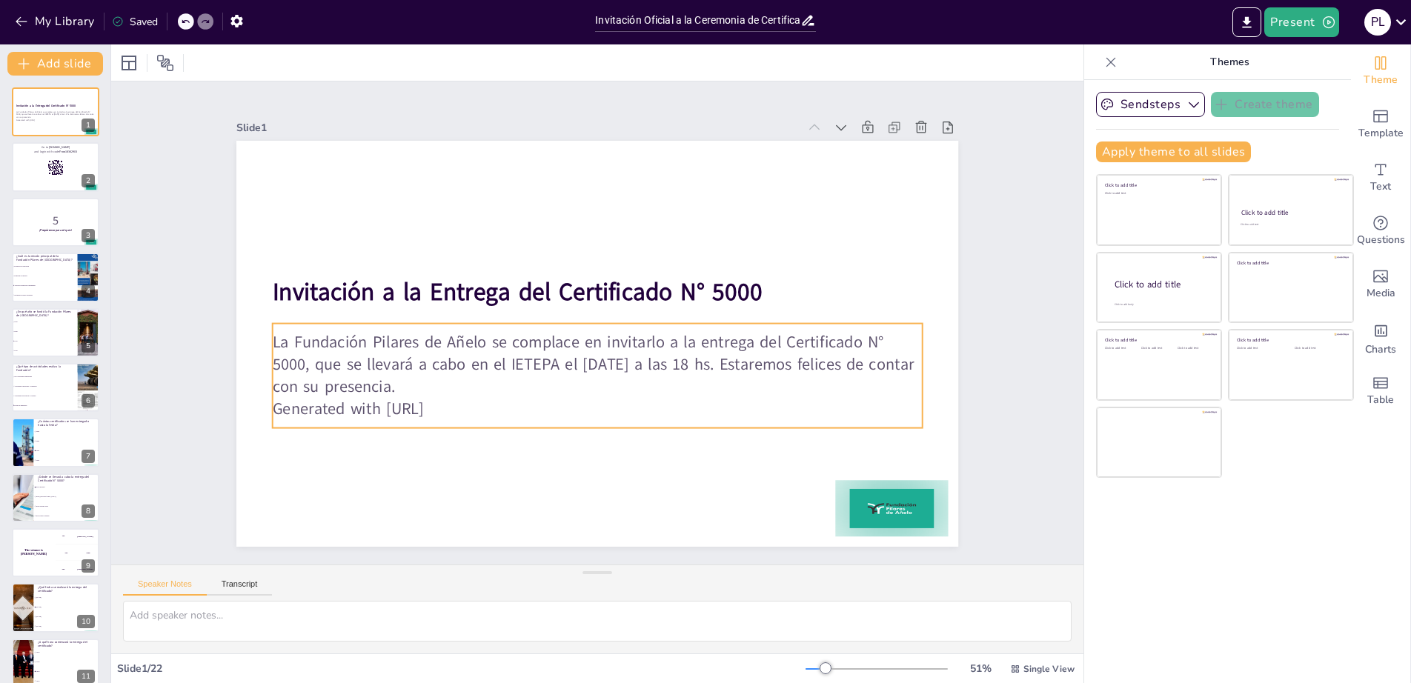
checkbox input "true"
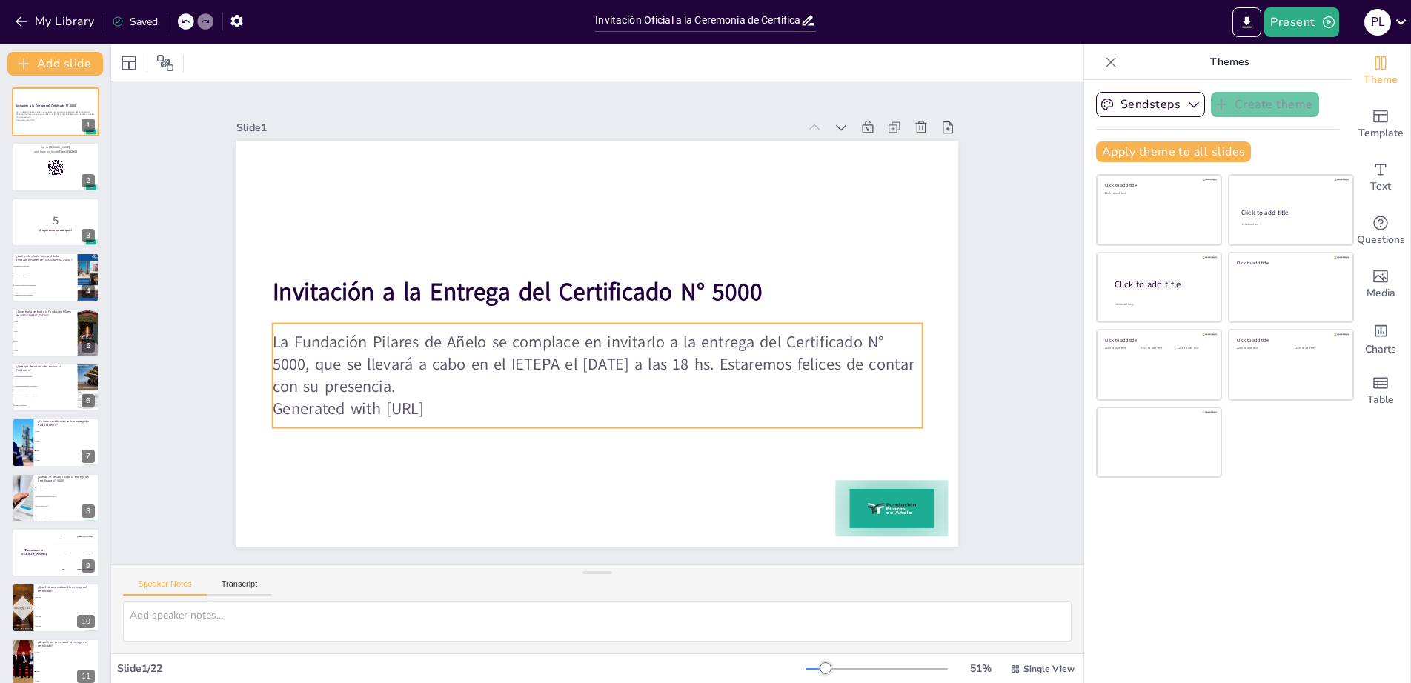
checkbox input "true"
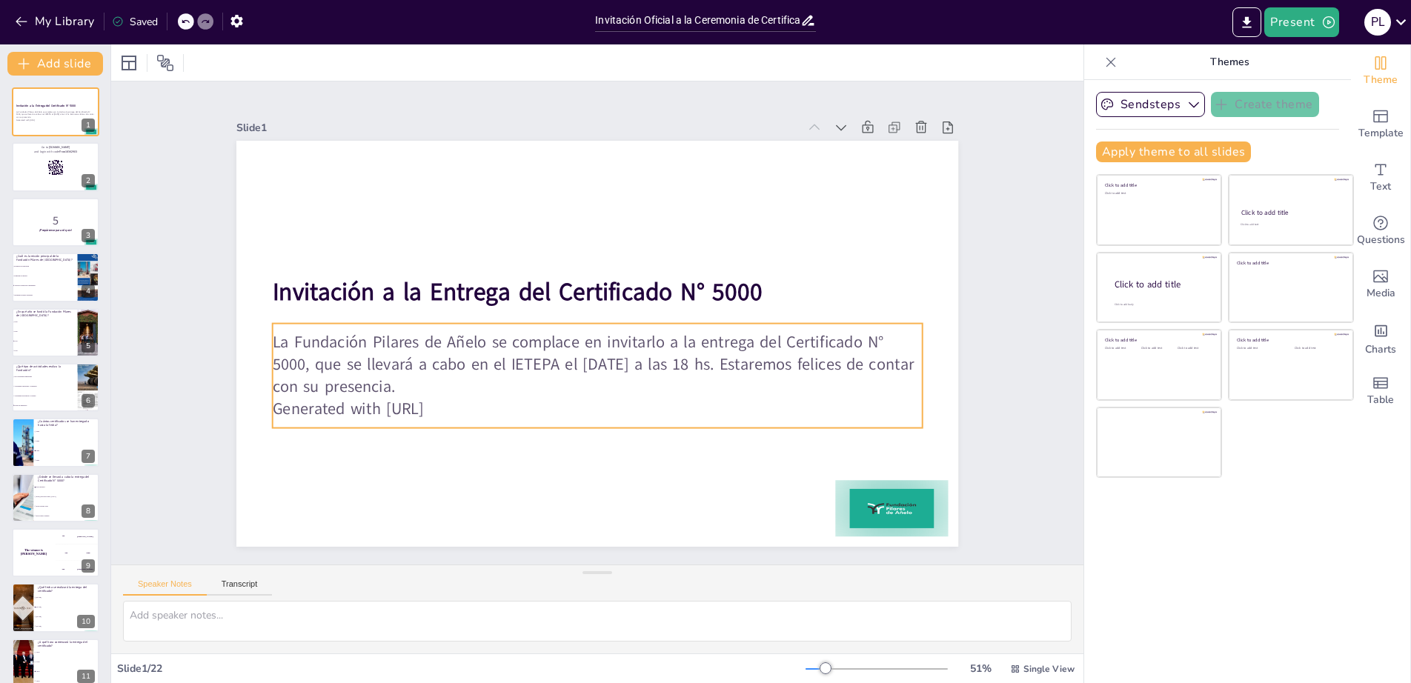
checkbox input "true"
click at [469, 405] on p "Generated with [URL]" at bounding box center [533, 265] width 451 height 498
checkbox input "true"
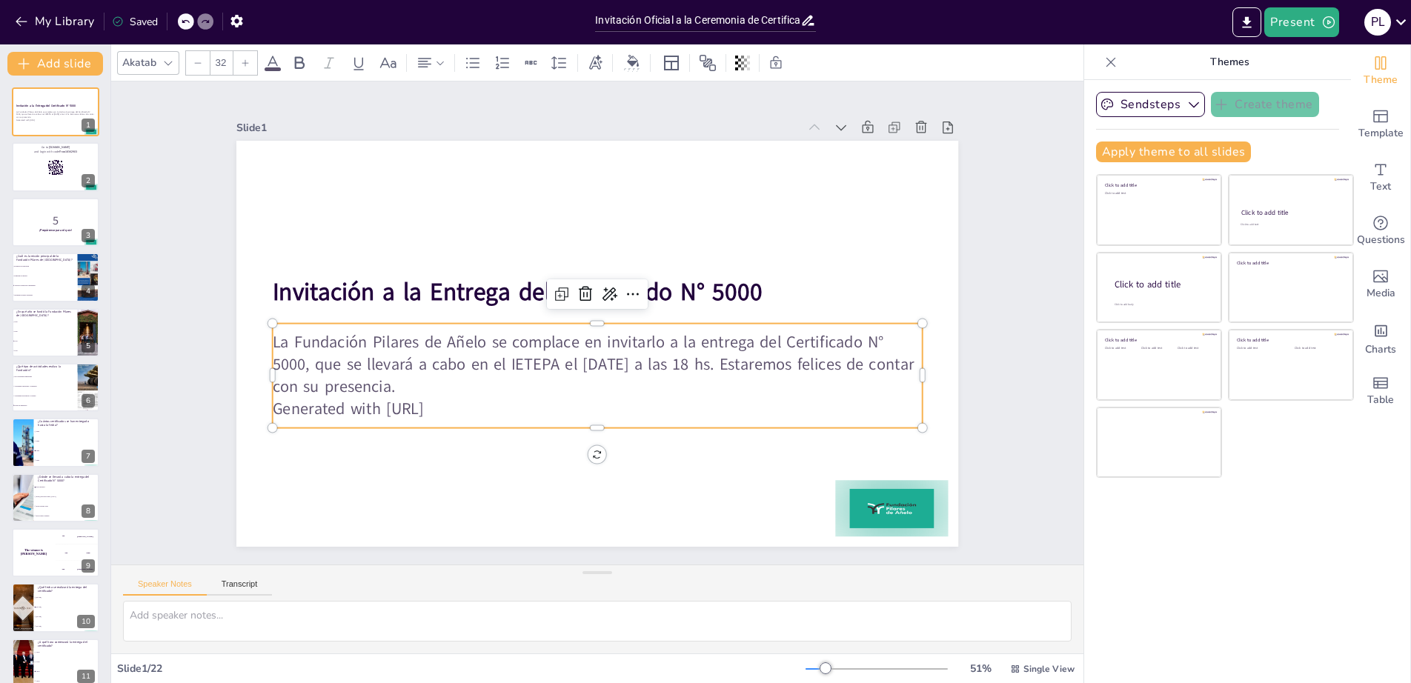
checkbox input "true"
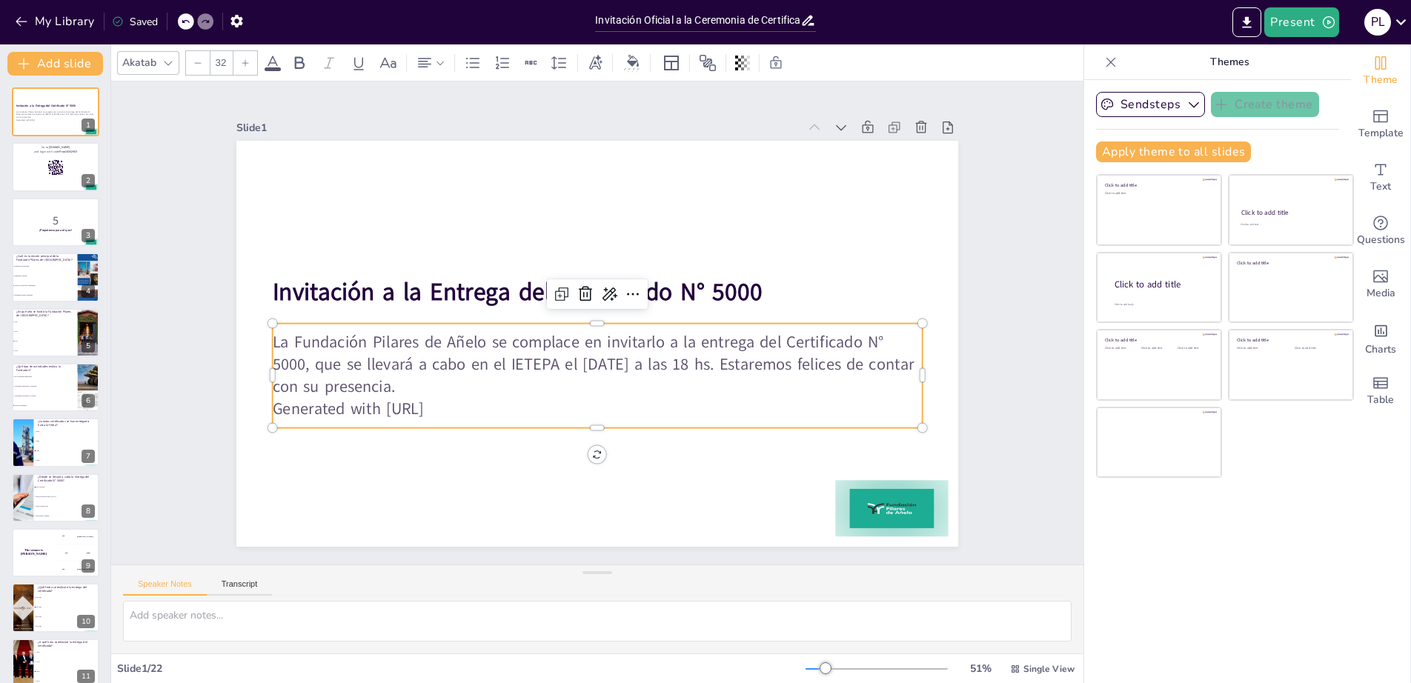
checkbox input "true"
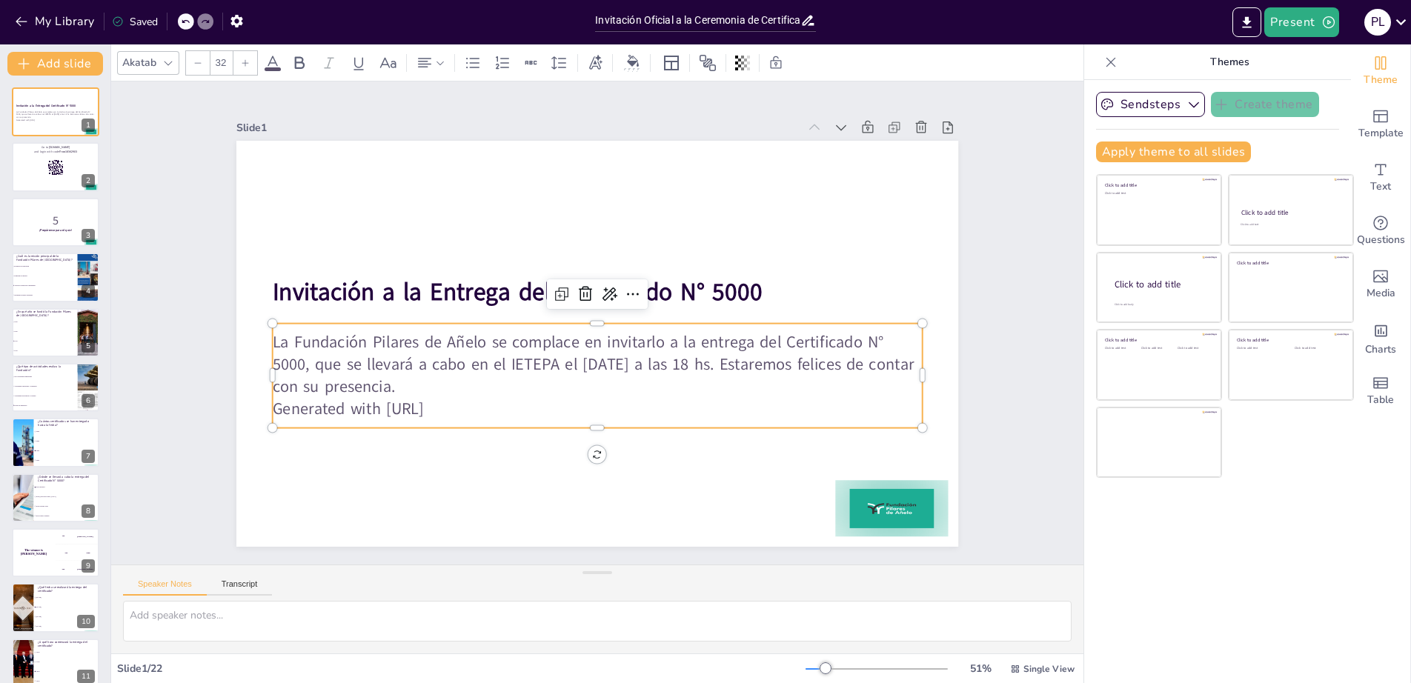
checkbox input "true"
click at [466, 405] on p "Generated with [URL]" at bounding box center [519, 358] width 285 height 603
checkbox input "true"
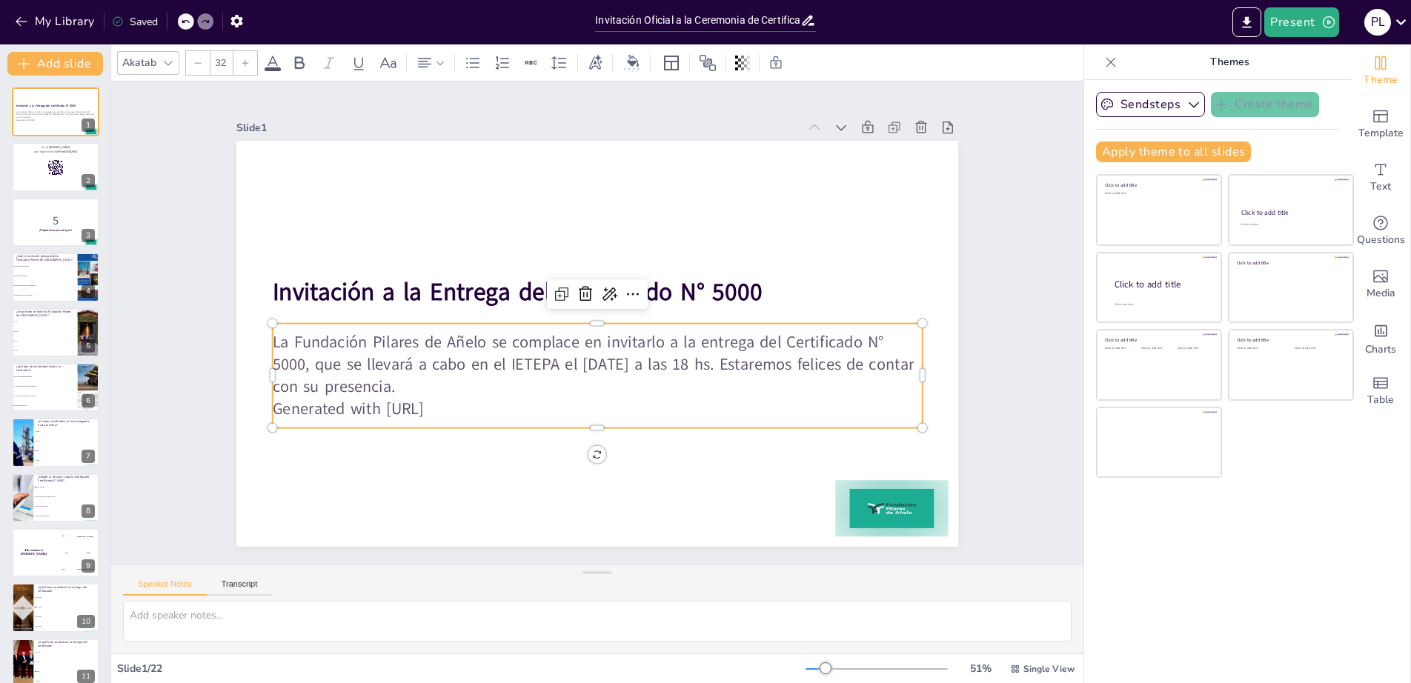
checkbox input "true"
click at [466, 405] on p "Generated with [URL]" at bounding box center [528, 374] width 400 height 539
click at [601, 343] on icon at bounding box center [607, 353] width 20 height 20
drag, startPoint x: 468, startPoint y: 408, endPoint x: 260, endPoint y: 410, distance: 208.3
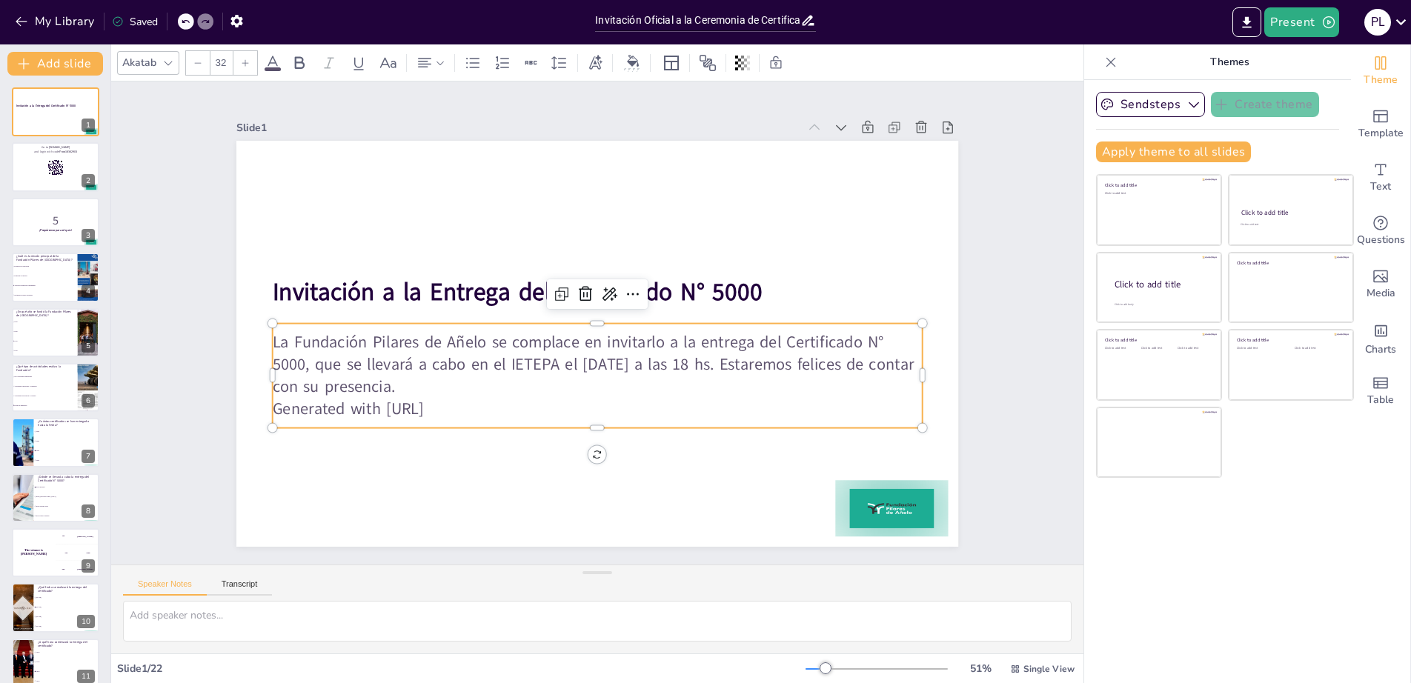
click at [303, 410] on div "Invitación a la Entrega del Certificado N° 5000 La Fundación Pilares de Añelo s…" at bounding box center [577, 327] width 548 height 791
drag, startPoint x: 568, startPoint y: 422, endPoint x: 559, endPoint y: 415, distance: 12.2
click at [568, 428] on div at bounding box center [598, 434] width 650 height 12
click at [474, 406] on p "Generated with [URL]" at bounding box center [533, 381] width 451 height 498
drag, startPoint x: 474, startPoint y: 406, endPoint x: 301, endPoint y: 407, distance: 173.4
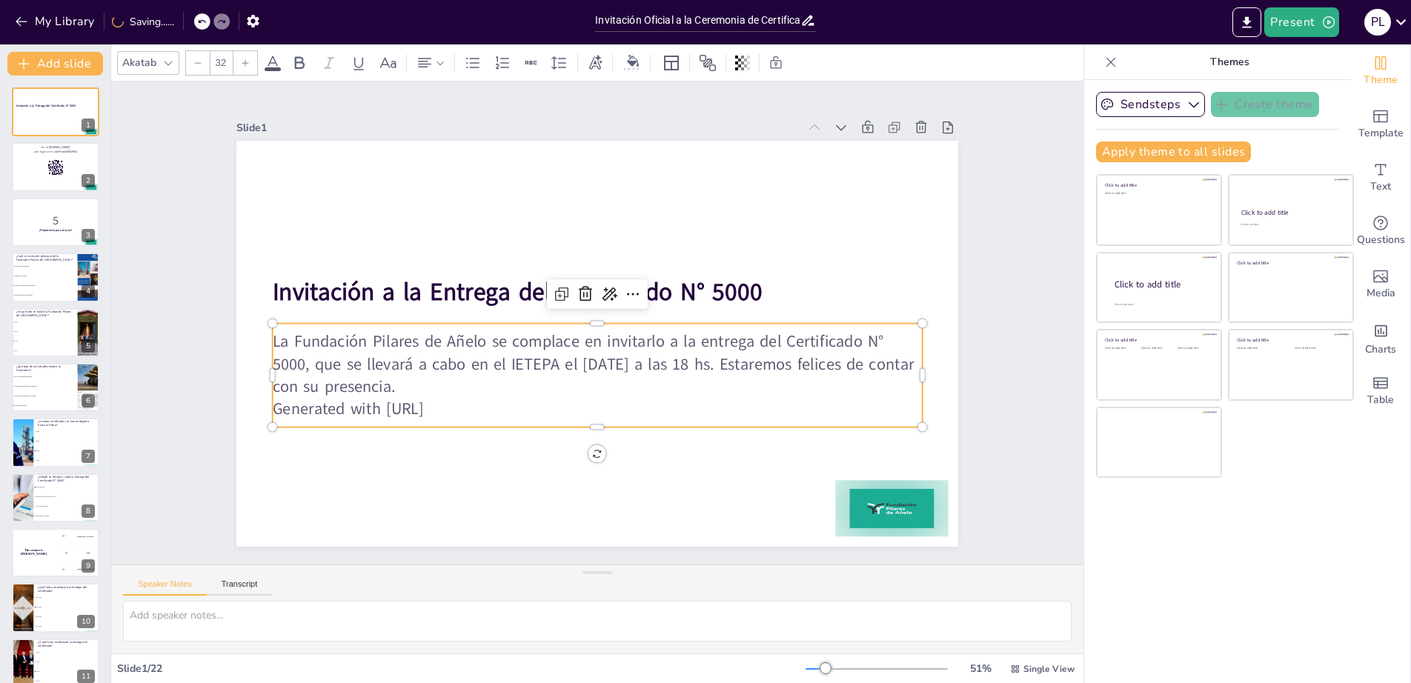
click at [301, 407] on p "Generated with [URL]" at bounding box center [598, 409] width 650 height 22
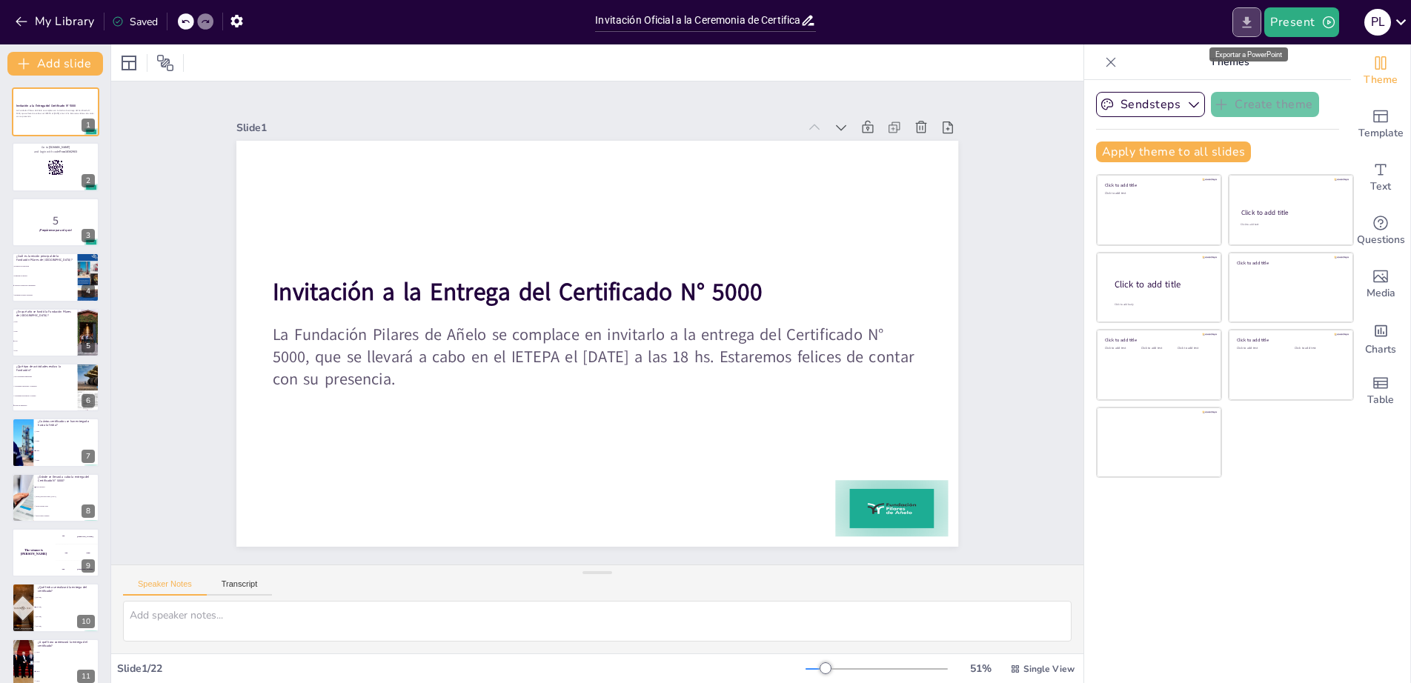
click at [1251, 24] on icon "Export to PowerPoint" at bounding box center [1247, 23] width 16 height 16
click at [57, 264] on button at bounding box center [65, 266] width 18 height 18
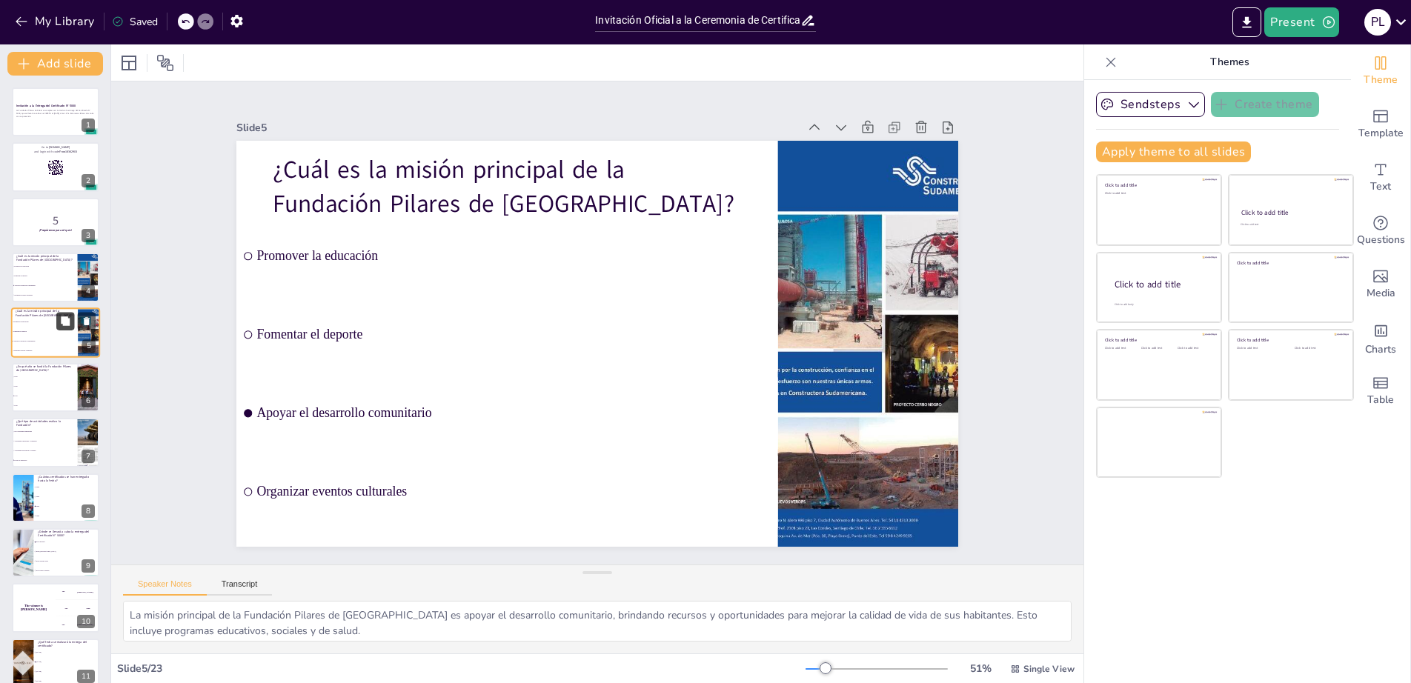
click at [58, 322] on button at bounding box center [65, 321] width 18 height 18
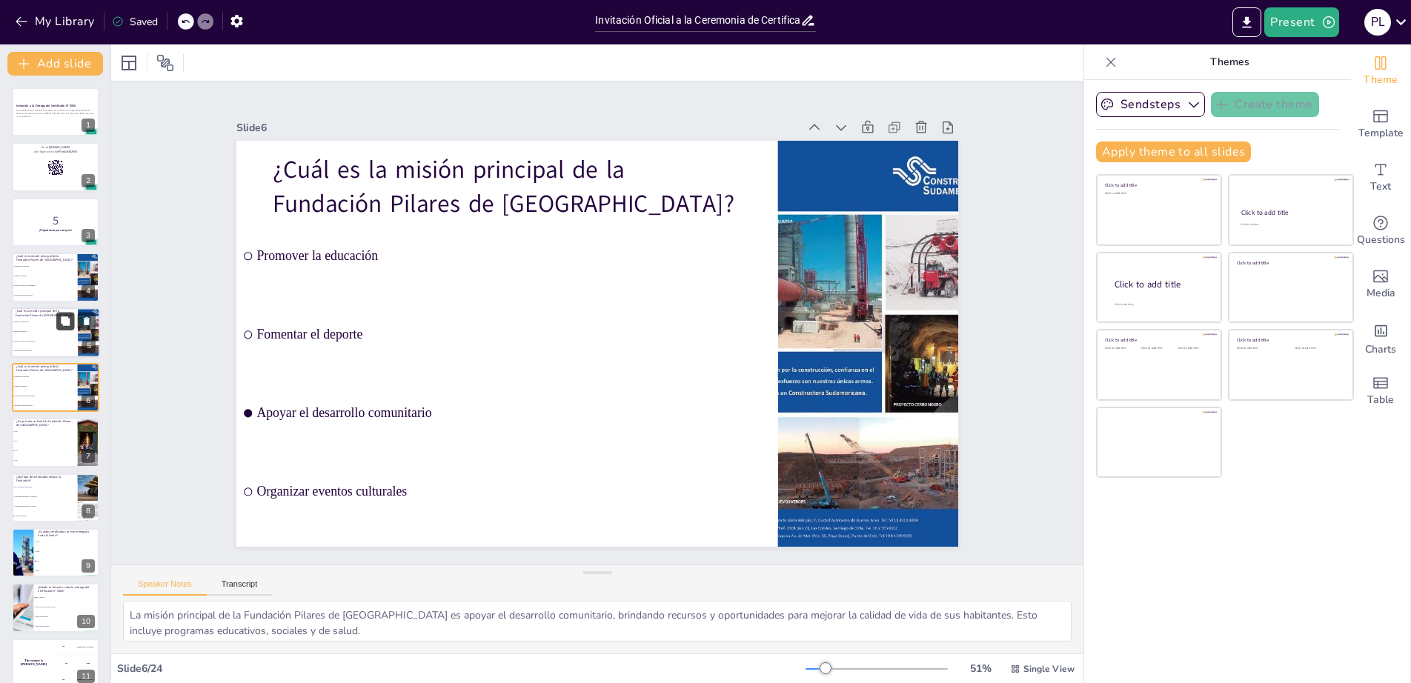
scroll to position [8, 0]
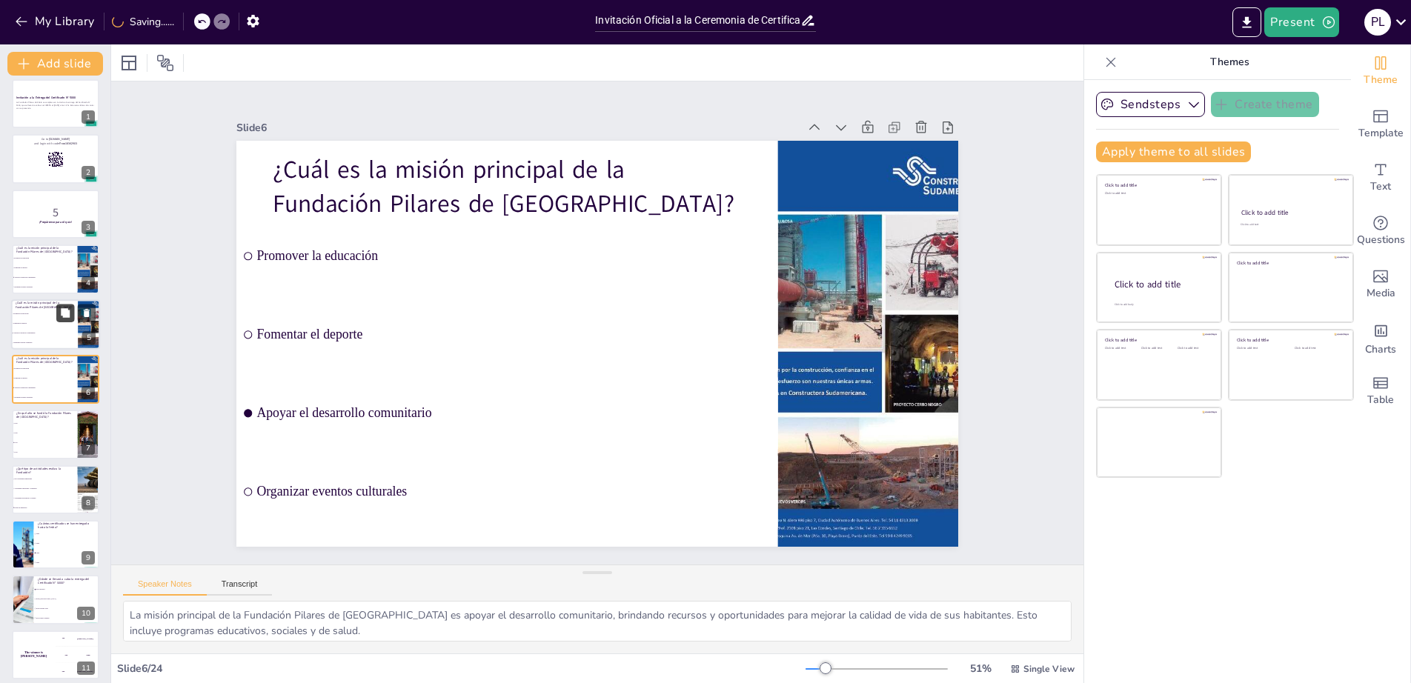
click at [58, 322] on button at bounding box center [65, 313] width 18 height 18
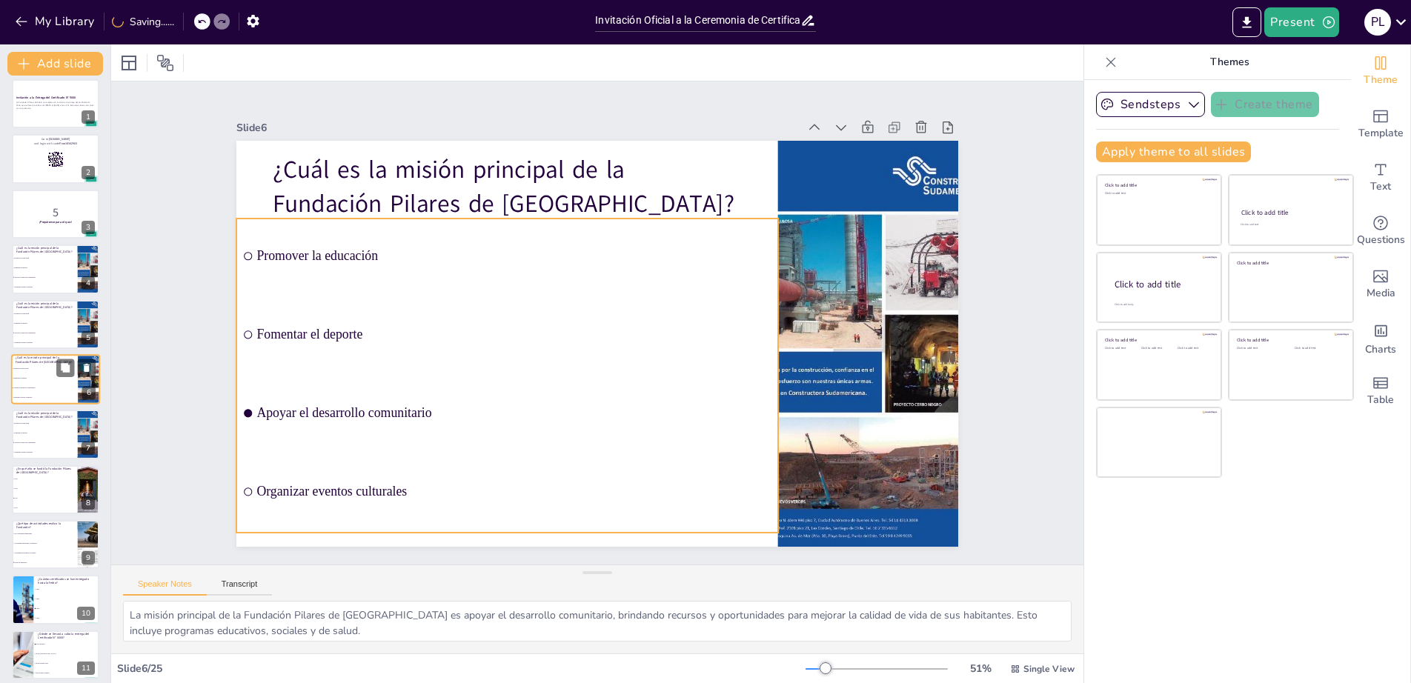
click at [34, 379] on li "Fomentar el deporte" at bounding box center [44, 379] width 67 height 10
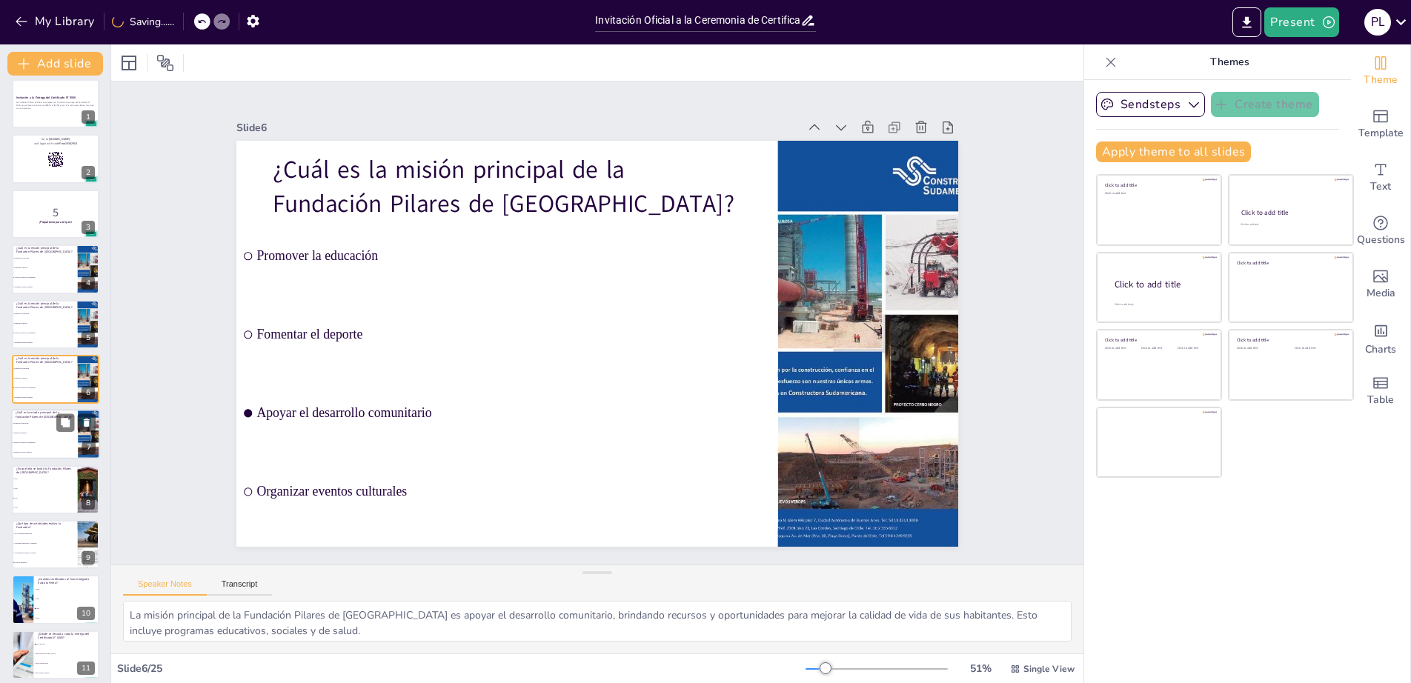
click at [21, 440] on li "Apoyar el desarrollo comunitario" at bounding box center [44, 444] width 67 height 10
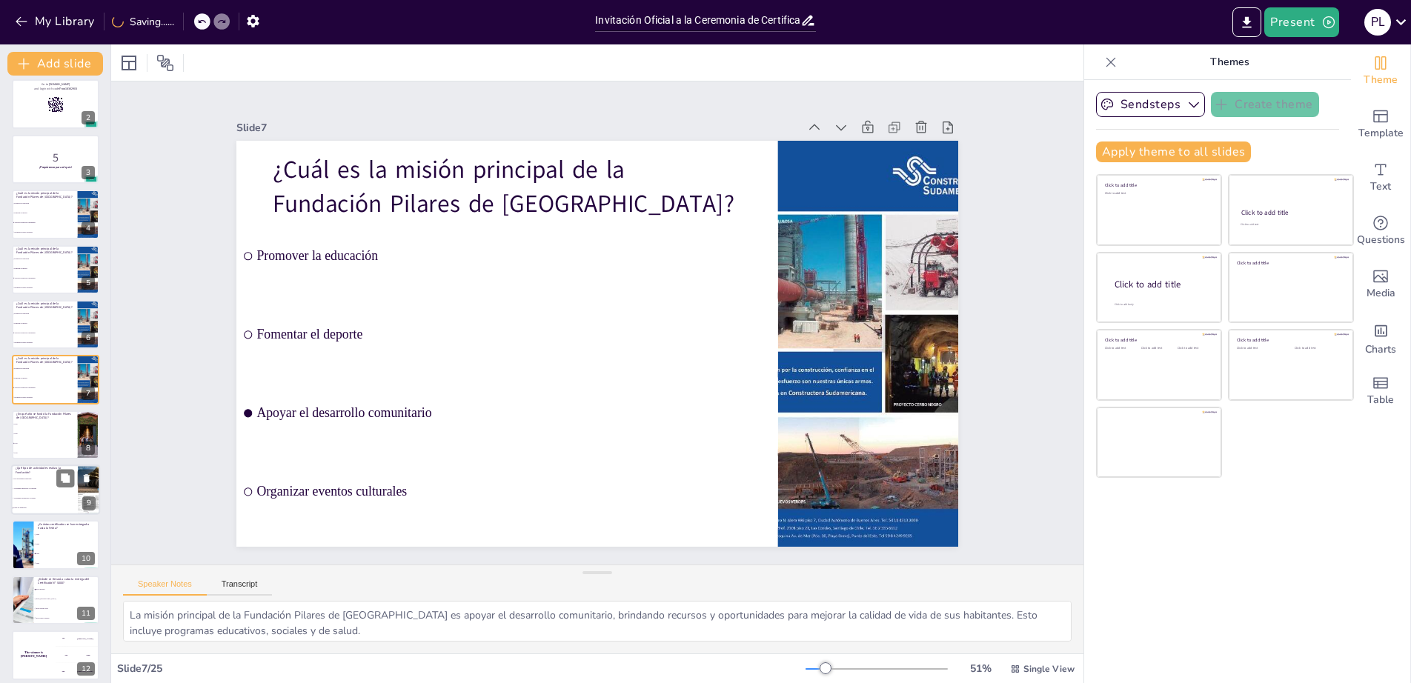
click at [21, 498] on span "Actividades recreativas y sociales" at bounding box center [45, 499] width 64 height 2
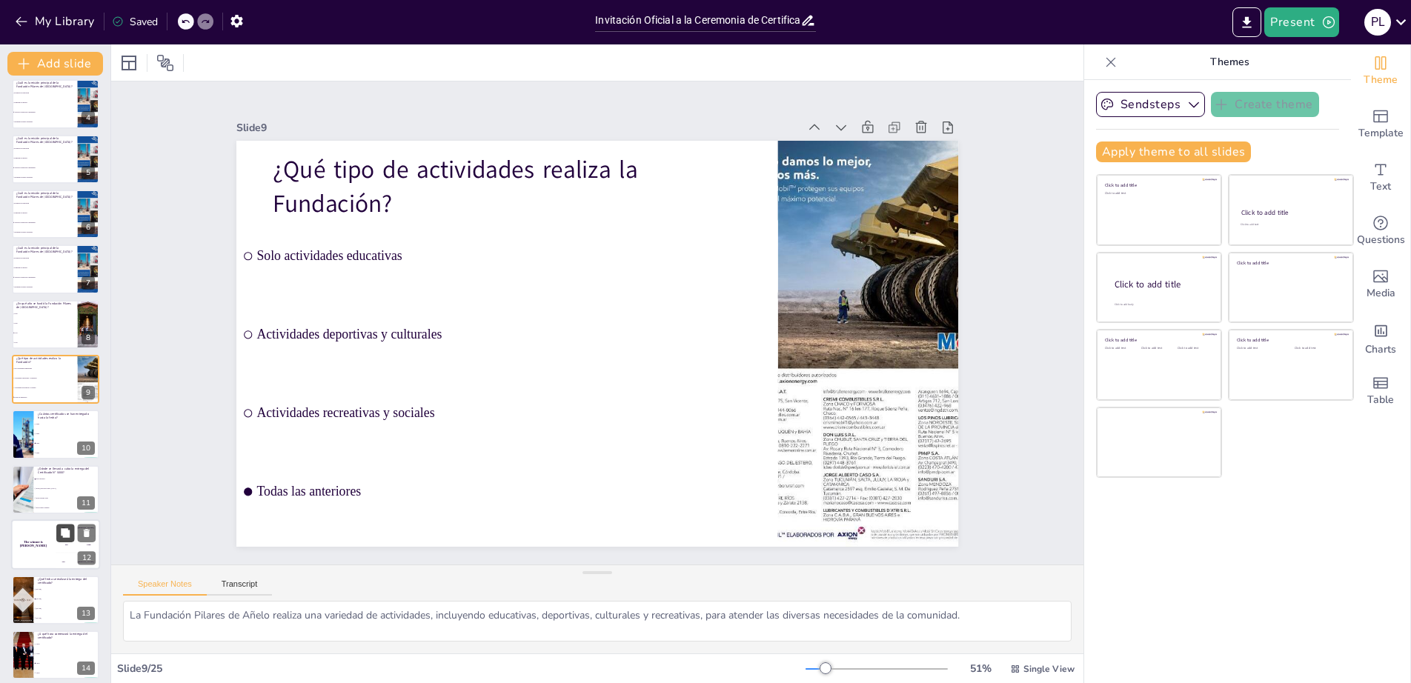
click at [73, 536] on button at bounding box center [65, 534] width 18 height 18
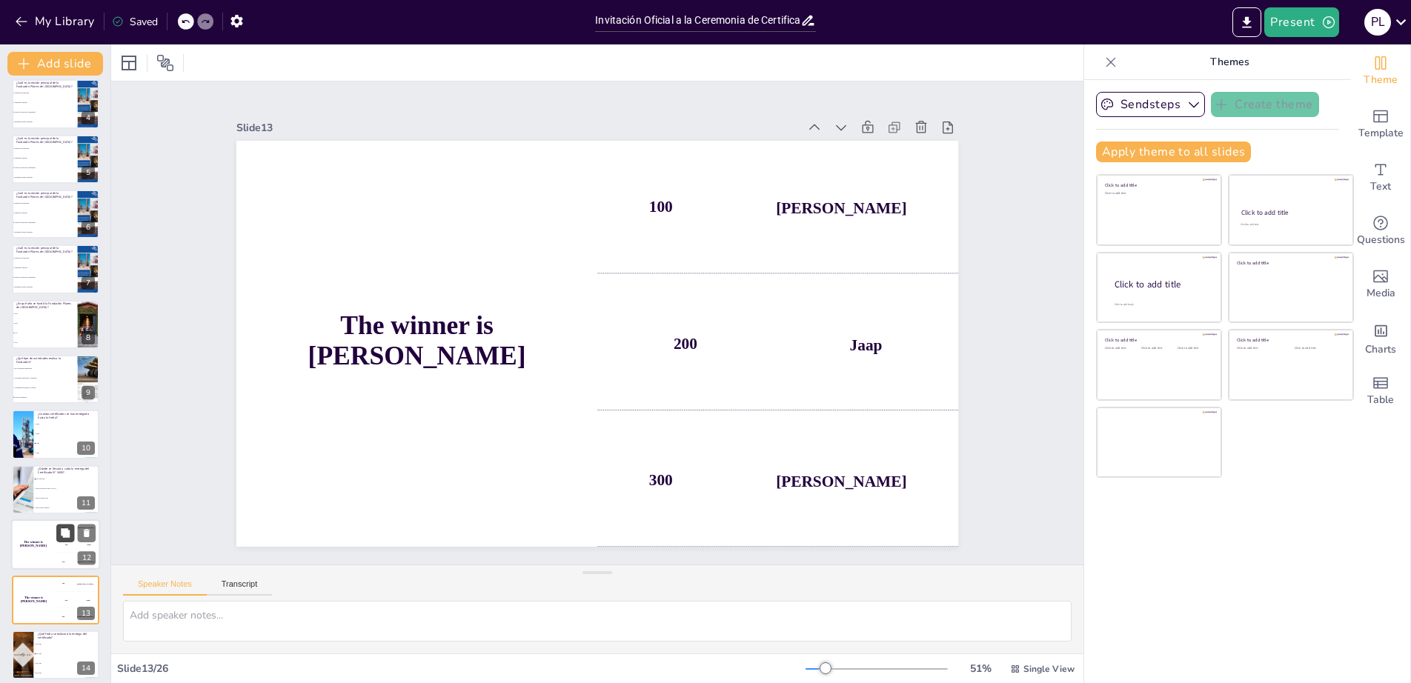
scroll to position [394, 0]
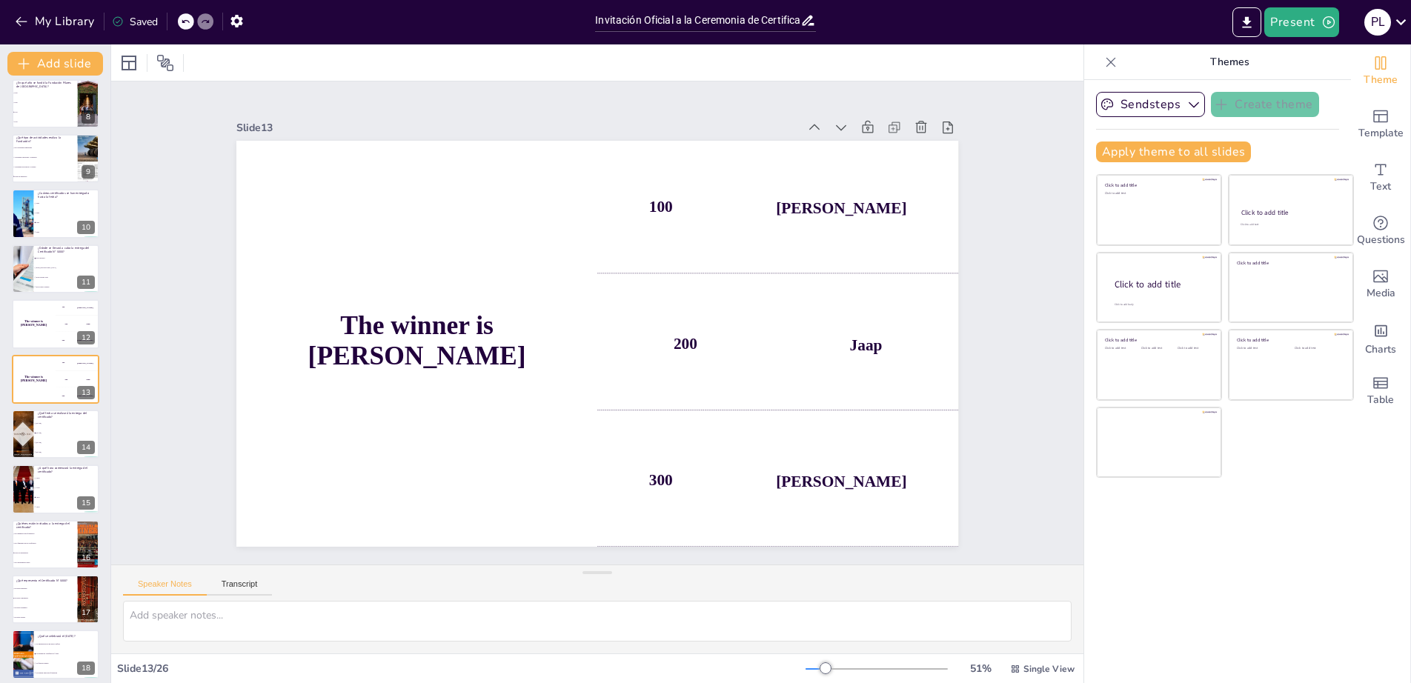
click at [63, 571] on div "Invitación a la Entrega del Certificado N° 5000 La Fundación Pilares de Añelo s…" at bounding box center [55, 406] width 110 height 1427
click at [59, 555] on li "Todos los interesados" at bounding box center [44, 553] width 67 height 10
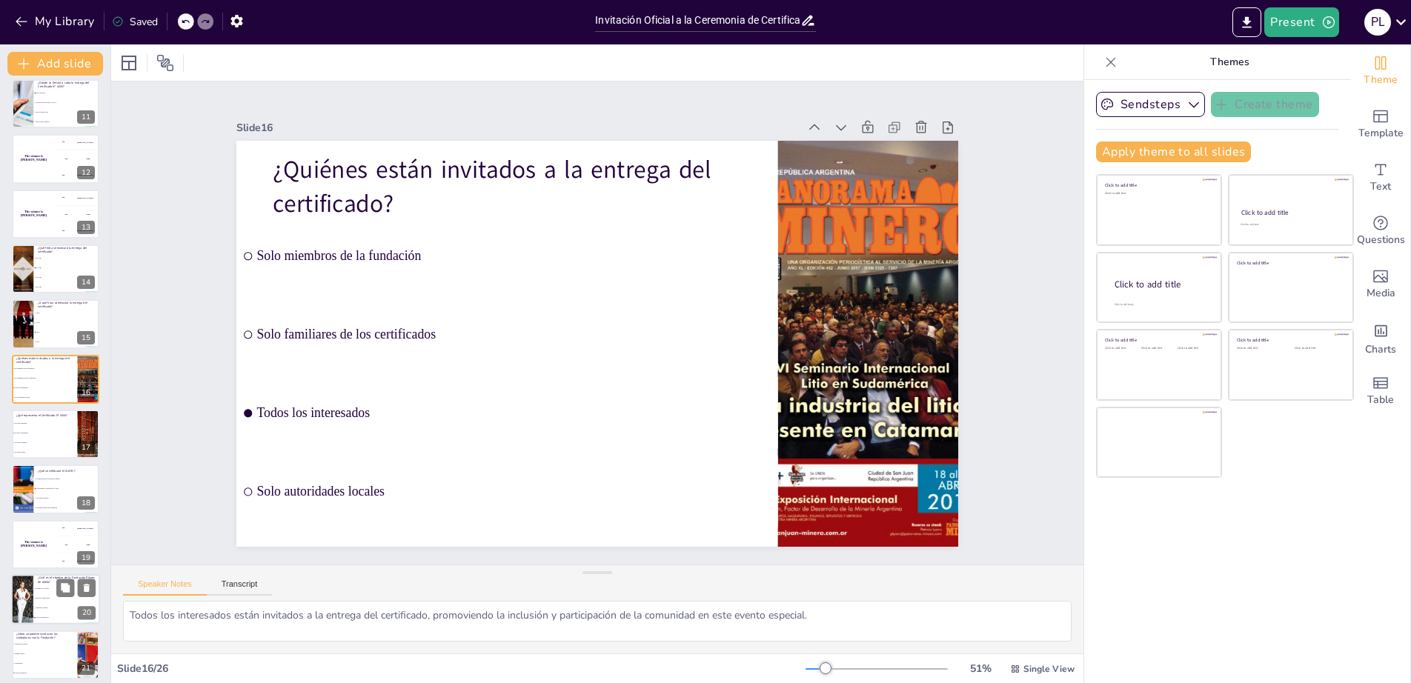
click at [62, 603] on li "Mejorar la educación" at bounding box center [66, 599] width 67 height 10
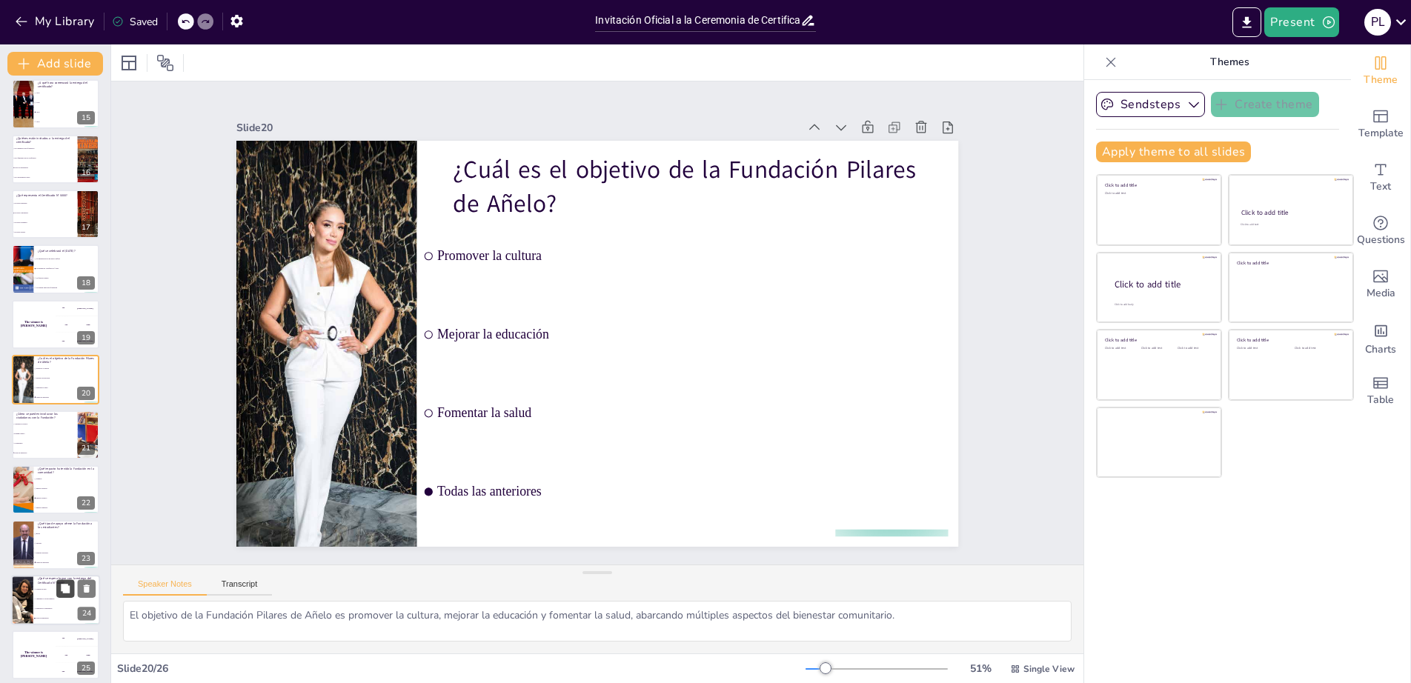
scroll to position [843, 0]
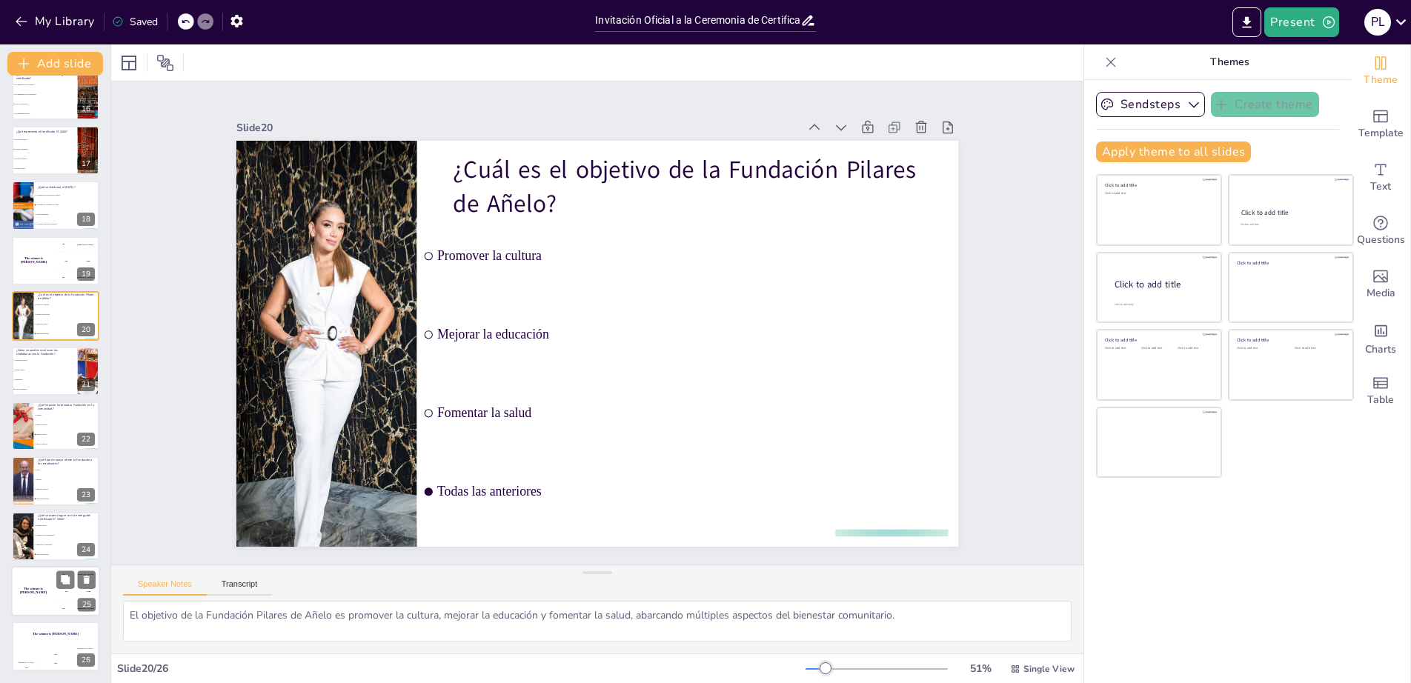
click at [68, 594] on div "200 Jaap" at bounding box center [78, 591] width 44 height 16
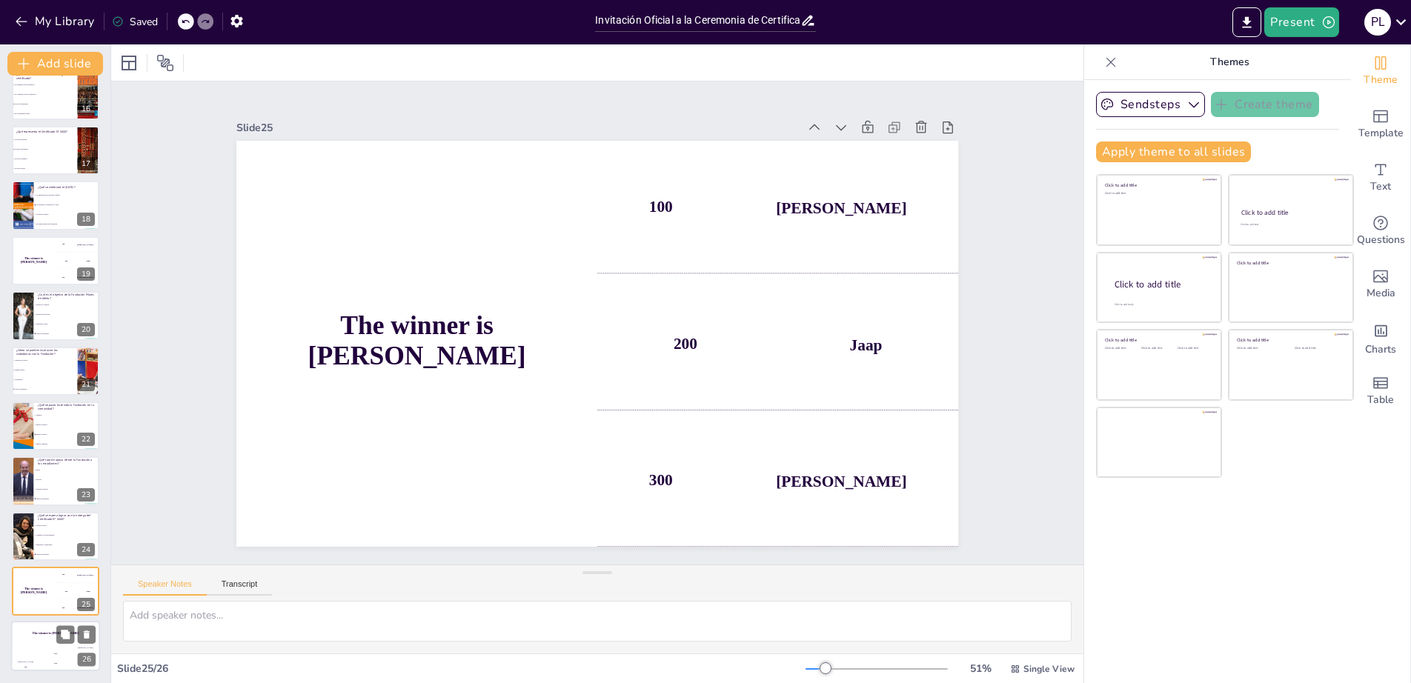
click at [59, 644] on div "The winner is [PERSON_NAME]" at bounding box center [55, 634] width 89 height 25
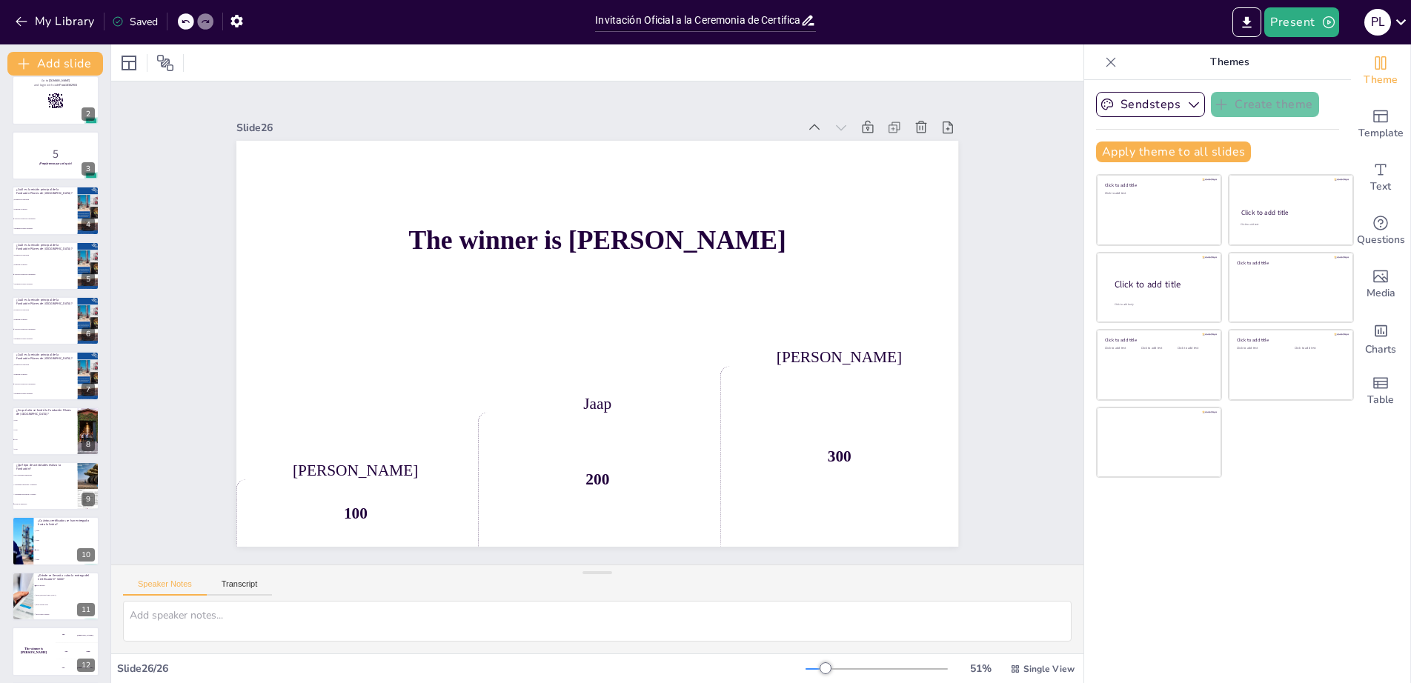
scroll to position [0, 0]
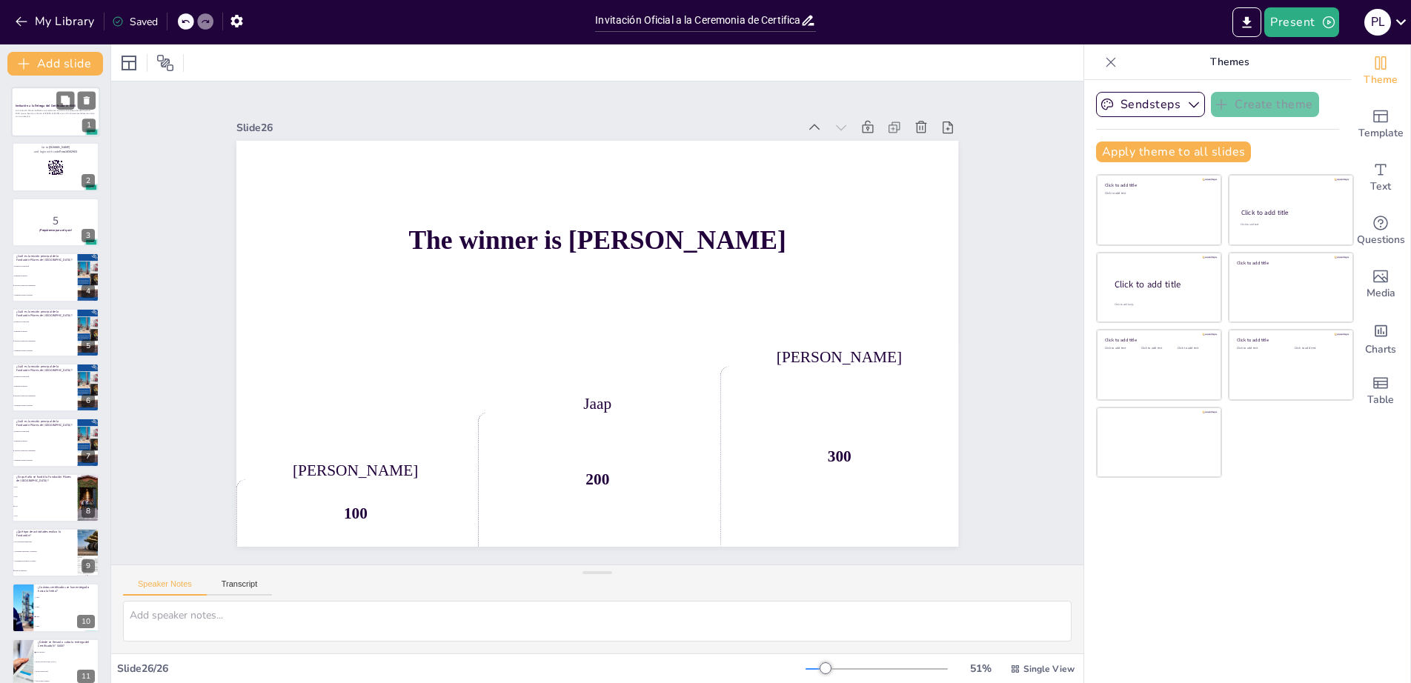
click at [36, 127] on div at bounding box center [55, 112] width 89 height 50
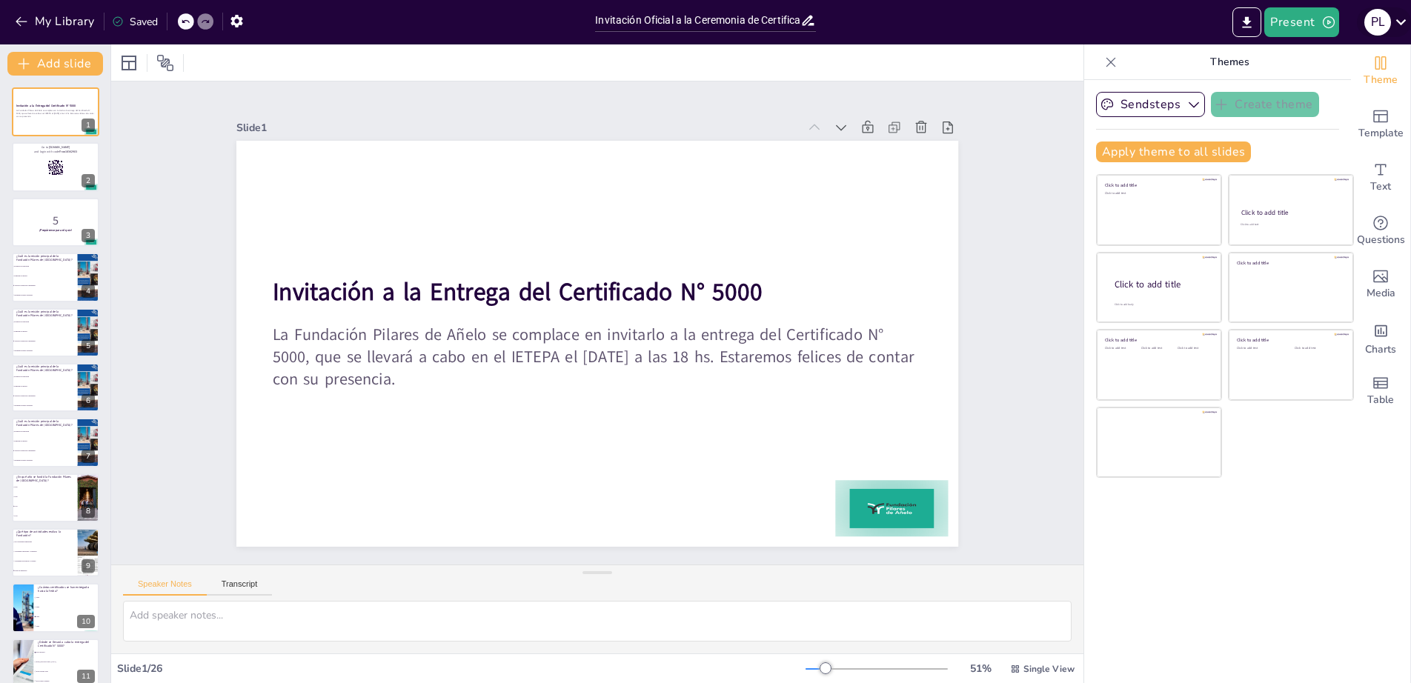
click at [1404, 19] on icon at bounding box center [1401, 22] width 20 height 20
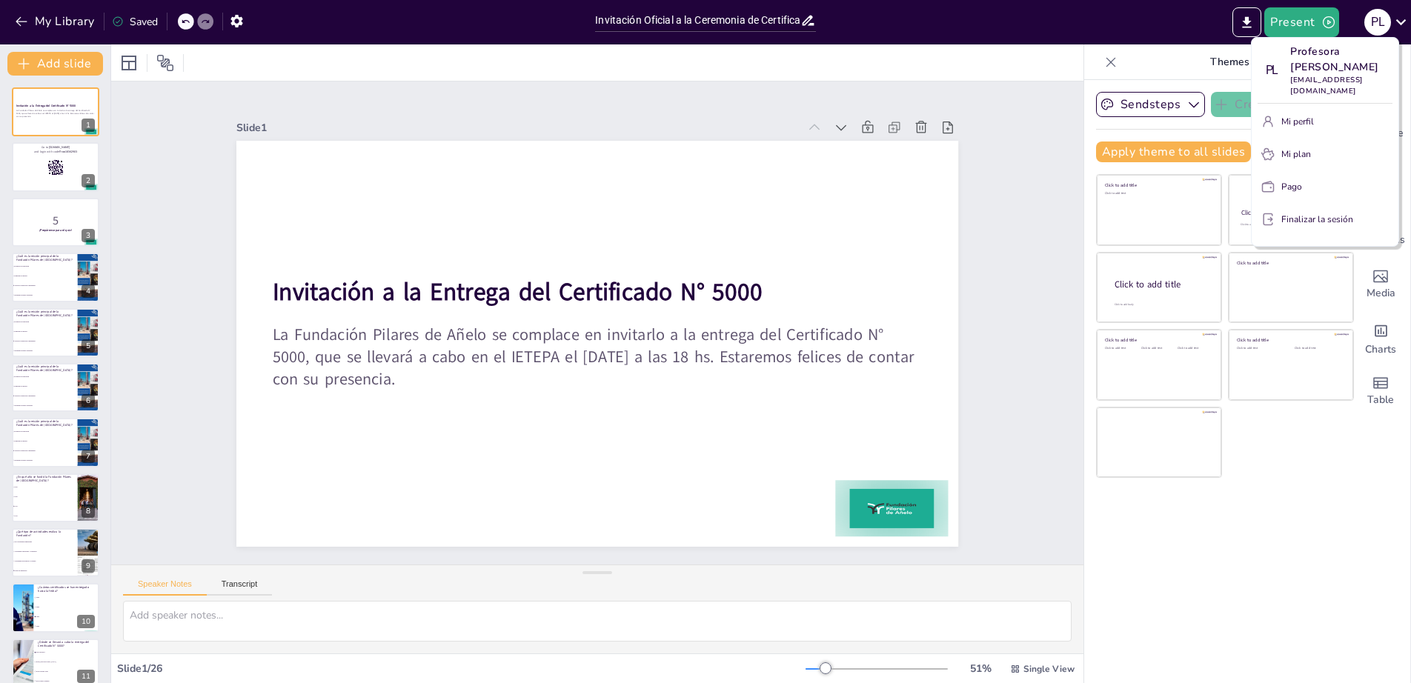
click at [62, 23] on div at bounding box center [705, 341] width 1411 height 683
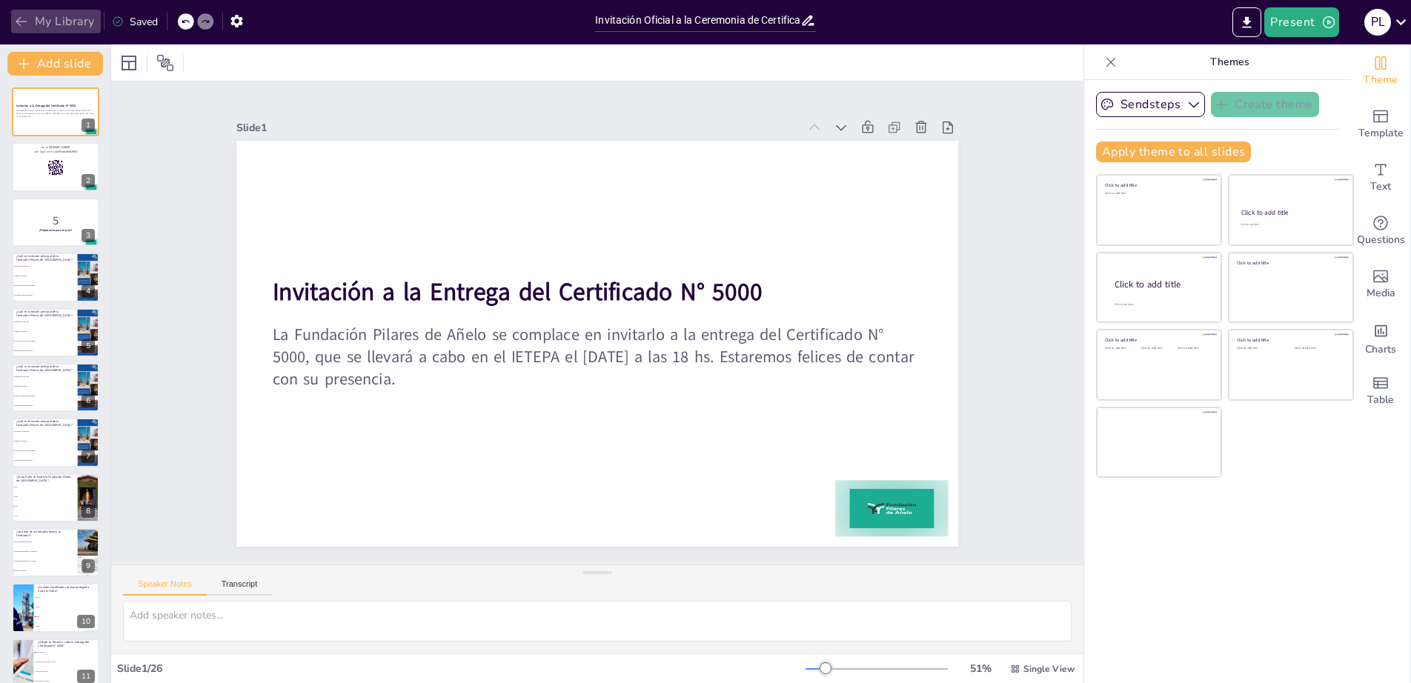
click at [68, 23] on button "My Library" at bounding box center [56, 22] width 90 height 24
